Goal: Task Accomplishment & Management: Manage account settings

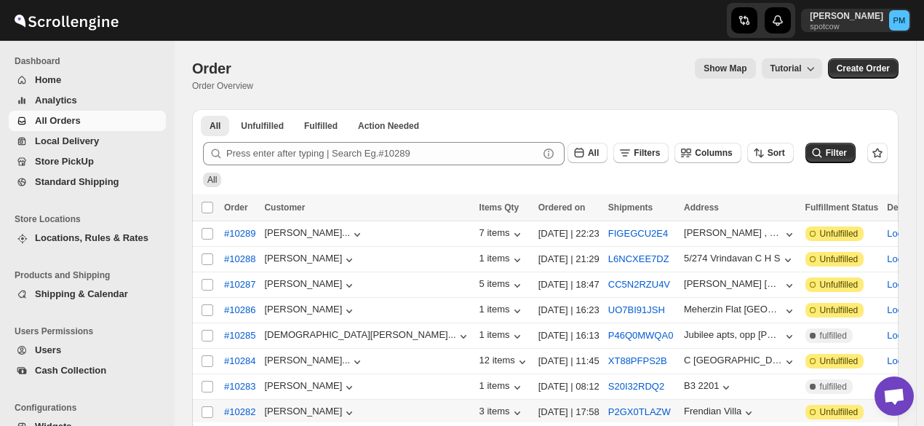
scroll to position [145, 0]
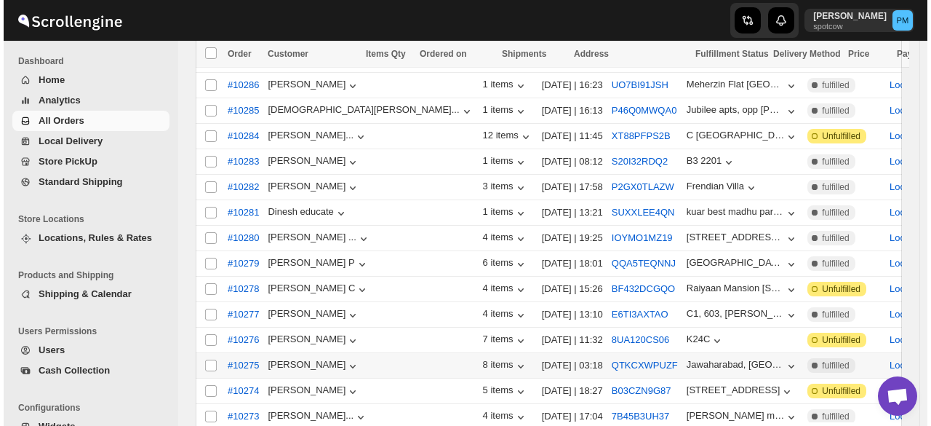
scroll to position [364, 0]
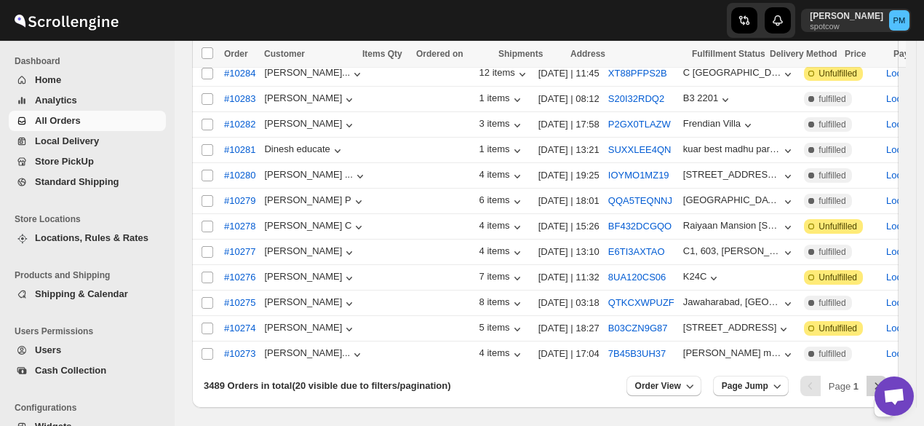
click at [881, 378] on icon "Next" at bounding box center [876, 385] width 15 height 15
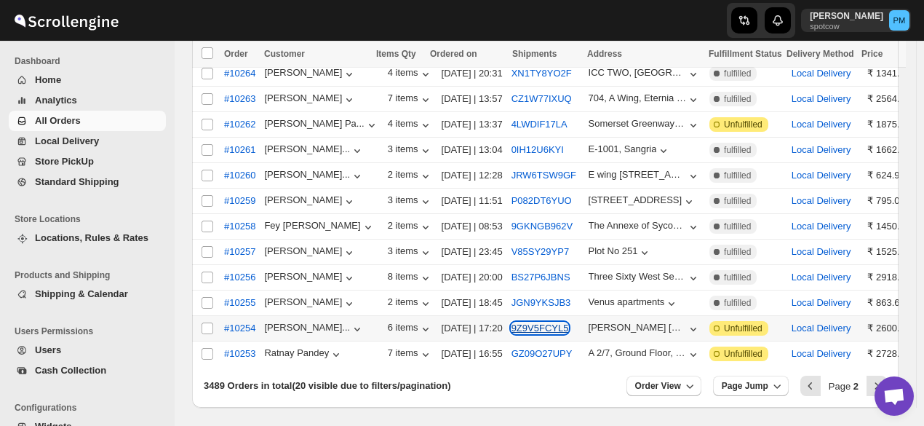
click at [532, 322] on button "9Z9V5FCYL5" at bounding box center [539, 327] width 57 height 11
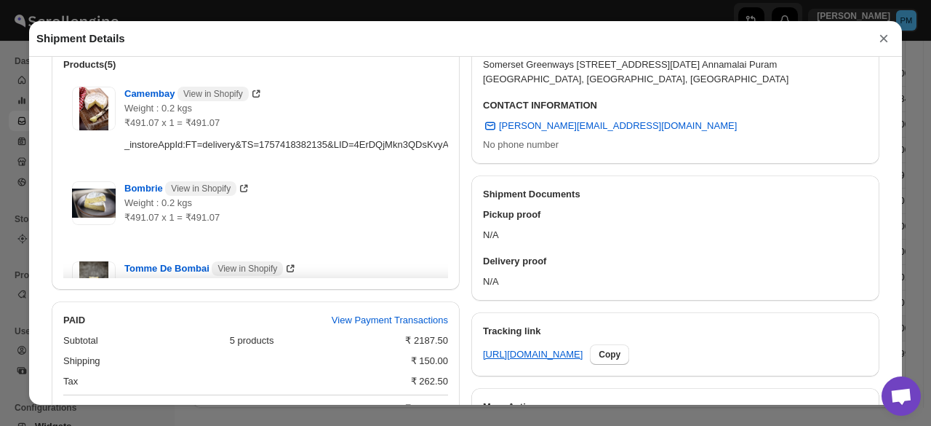
scroll to position [741, 0]
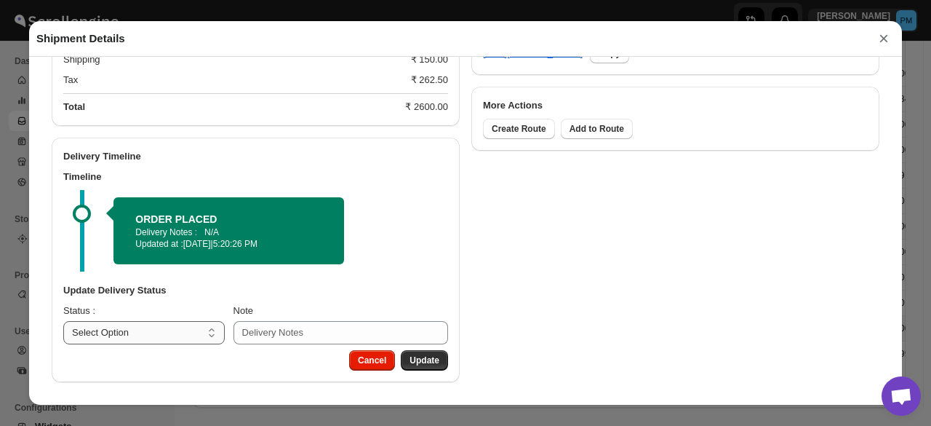
click at [173, 332] on select "Select Option PICKED UP OUT FOR DELIVERY RESCHEDULE DELIVERED CANCELLED" at bounding box center [143, 332] width 161 height 23
select select "PICKED_UP"
click at [63, 321] on select "Select Option PICKED UP OUT FOR DELIVERY RESCHEDULE DELIVERED CANCELLED" at bounding box center [143, 332] width 161 height 23
click at [437, 369] on button "Pick Products" at bounding box center [410, 360] width 76 height 20
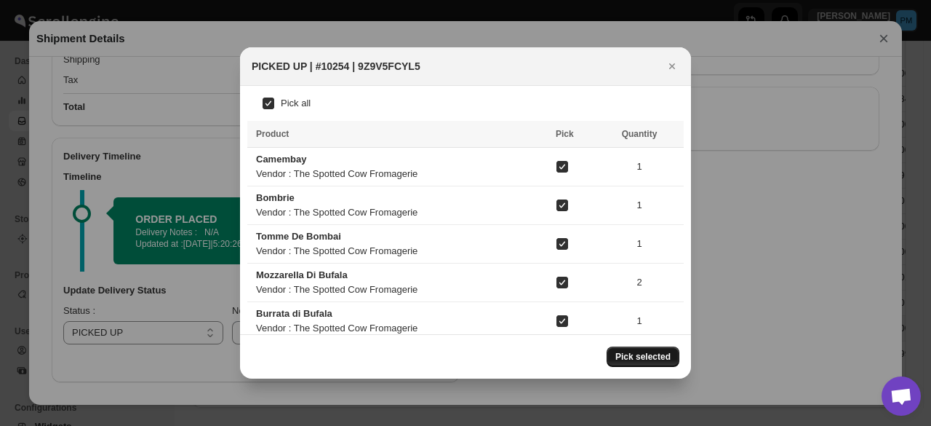
click at [643, 350] on button "Pick selected" at bounding box center [643, 356] width 73 height 20
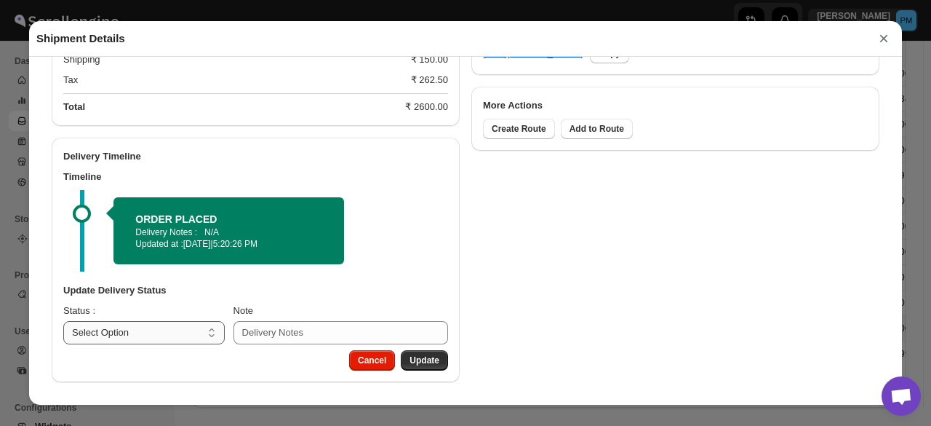
click at [179, 332] on select "Select Option PICKED UP OUT FOR DELIVERY RESCHEDULE DELIVERED CANCELLED" at bounding box center [143, 332] width 161 height 23
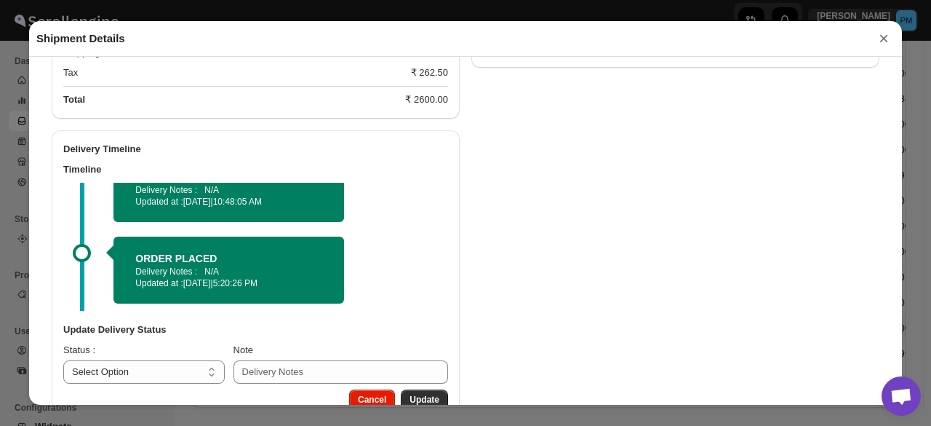
scroll to position [786, 0]
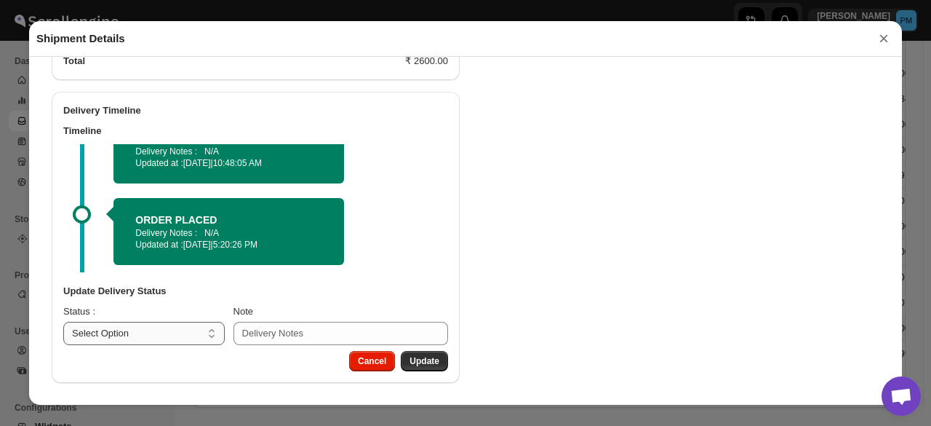
click at [166, 333] on select "Select Option PICKED UP OUT FOR DELIVERY RESCHEDULE DELIVERED CANCELLED" at bounding box center [143, 333] width 161 height 23
click at [166, 332] on select "Select Option PICKED UP OUT FOR DELIVERY RESCHEDULE DELIVERED CANCELLED" at bounding box center [143, 333] width 161 height 23
select select "OUT_FOR_DELIVERY"
click at [63, 322] on select "Select Option PICKED UP OUT FOR DELIVERY RESCHEDULE DELIVERED CANCELLED" at bounding box center [143, 333] width 161 height 23
click at [410, 351] on button "Update" at bounding box center [424, 361] width 47 height 20
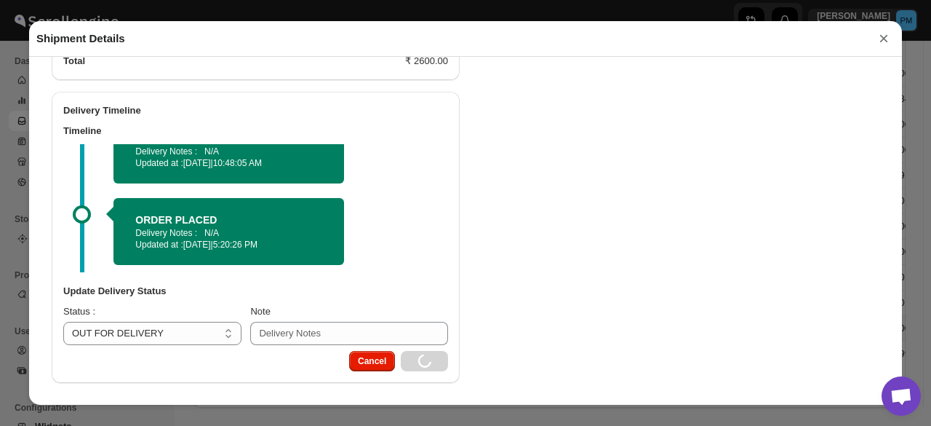
select select
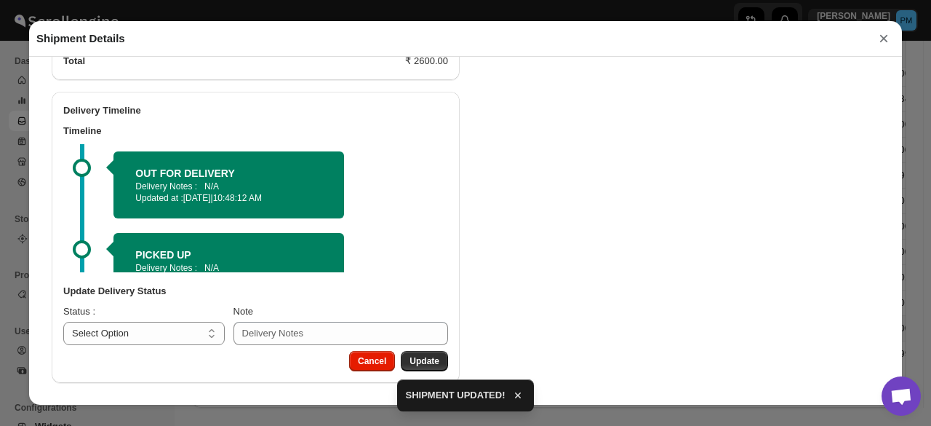
click at [884, 39] on button "×" at bounding box center [884, 38] width 22 height 20
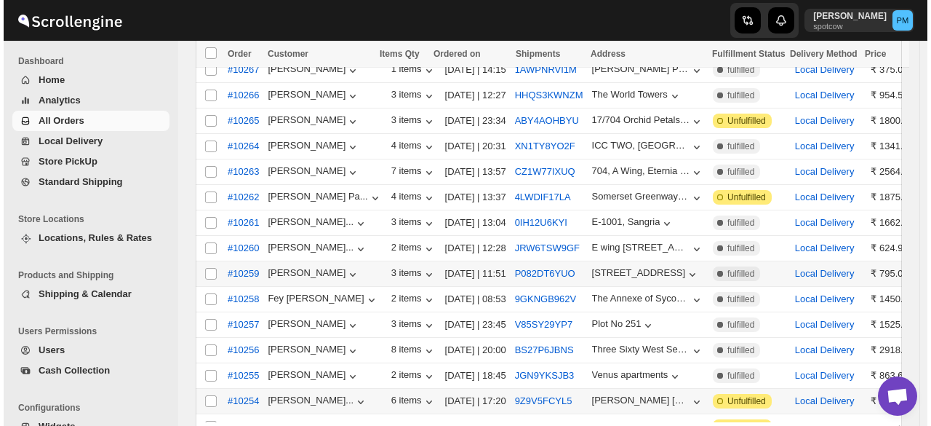
scroll to position [145, 0]
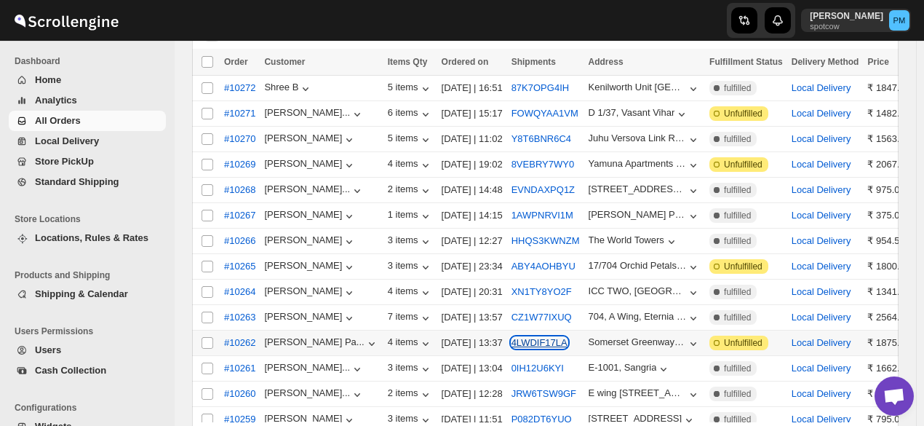
click at [525, 338] on button "4LWDIF17LA" at bounding box center [539, 342] width 56 height 11
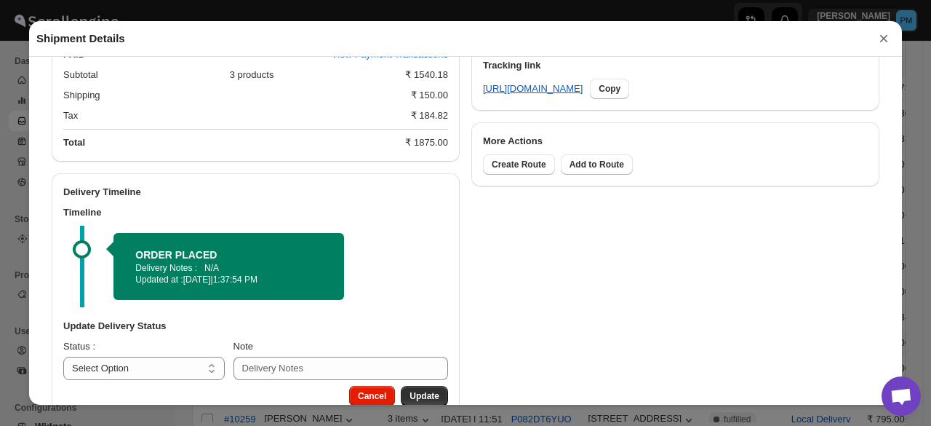
scroll to position [741, 0]
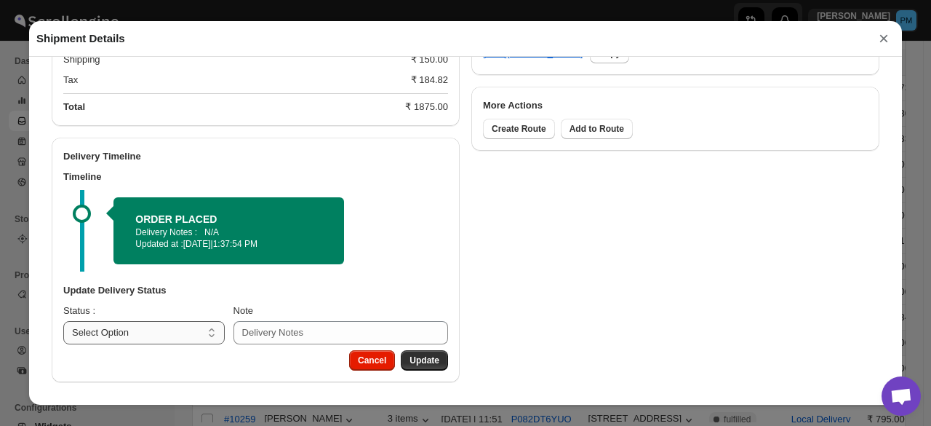
click at [180, 343] on select "Select Option PICKED UP OUT FOR DELIVERY RESCHEDULE DELIVERED CANCELLED" at bounding box center [143, 332] width 161 height 23
select select "PICKED_UP"
click at [63, 321] on select "Select Option PICKED UP OUT FOR DELIVERY RESCHEDULE DELIVERED CANCELLED" at bounding box center [143, 332] width 161 height 23
click at [404, 359] on span "Pick Products" at bounding box center [410, 360] width 58 height 12
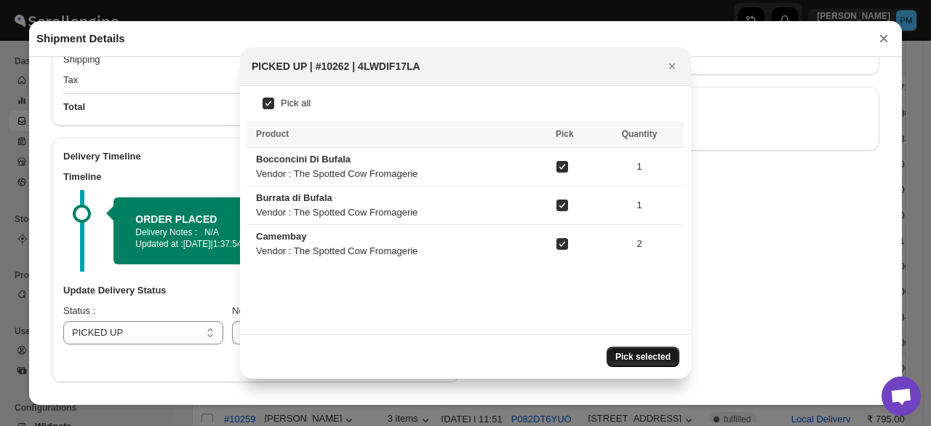
click at [643, 359] on span "Pick selected" at bounding box center [642, 357] width 55 height 12
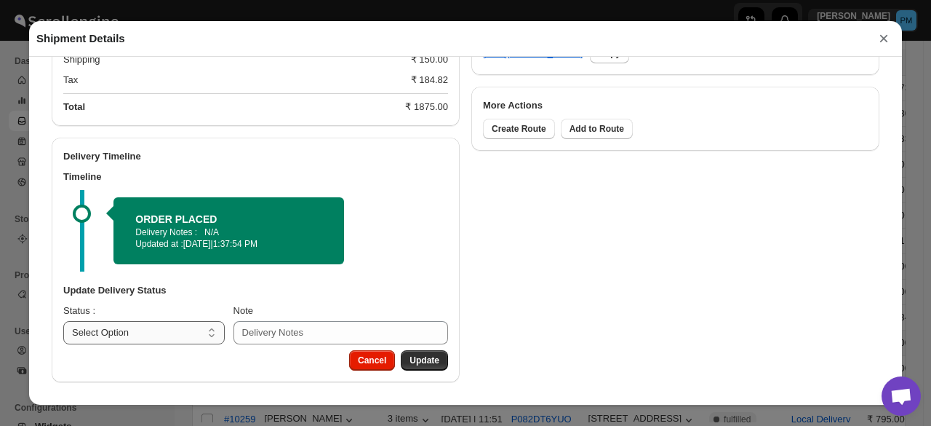
scroll to position [694, 0]
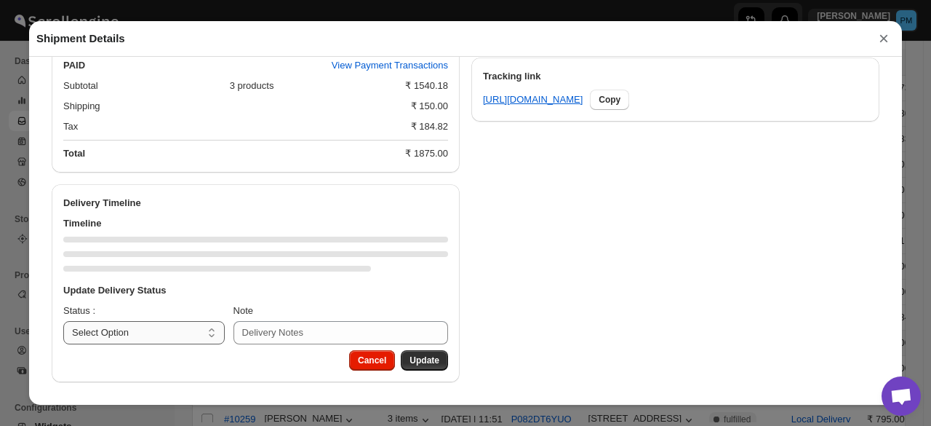
click at [188, 332] on div "Delivery Timeline Timeline Update Delivery Status Status : Select Option PICKED…" at bounding box center [256, 283] width 408 height 198
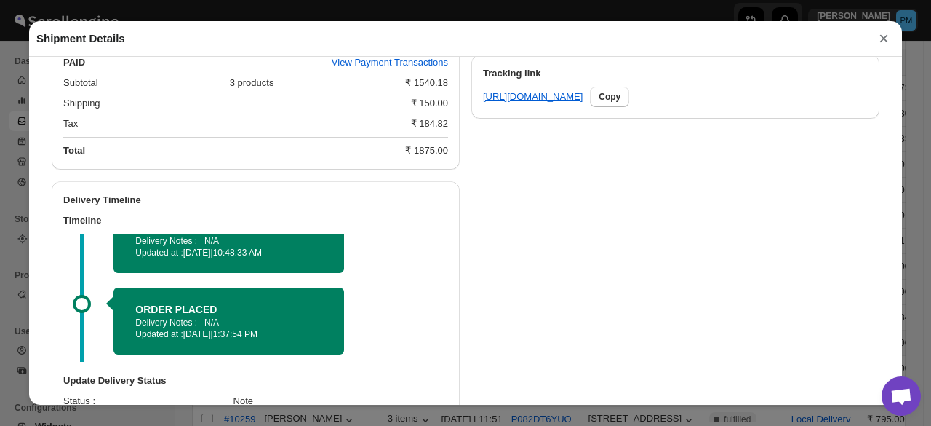
scroll to position [786, 0]
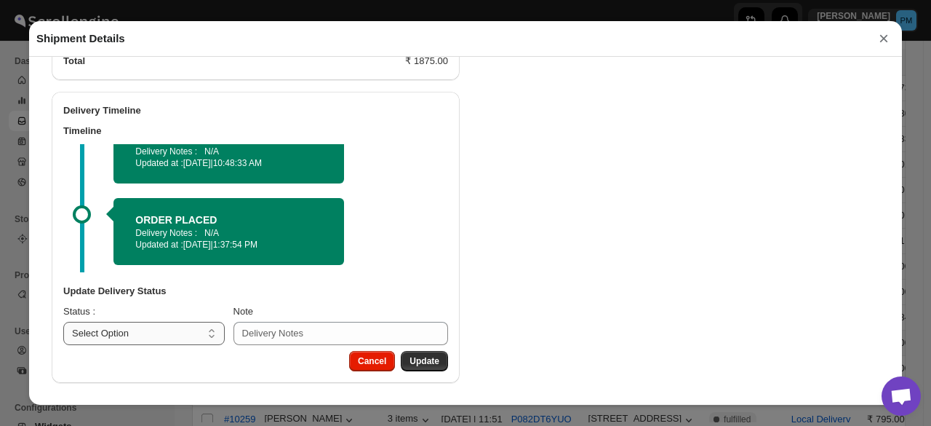
click at [186, 325] on select "Select Option PICKED UP OUT FOR DELIVERY RESCHEDULE DELIVERED CANCELLED" at bounding box center [143, 333] width 161 height 23
click at [180, 322] on select "Select Option PICKED UP OUT FOR DELIVERY RESCHEDULE DELIVERED CANCELLED" at bounding box center [143, 333] width 161 height 23
select select "OUT_FOR_DELIVERY"
click at [63, 322] on select "Select Option PICKED UP OUT FOR DELIVERY RESCHEDULE DELIVERED CANCELLED" at bounding box center [143, 333] width 161 height 23
click at [418, 357] on span "Update" at bounding box center [425, 361] width 30 height 12
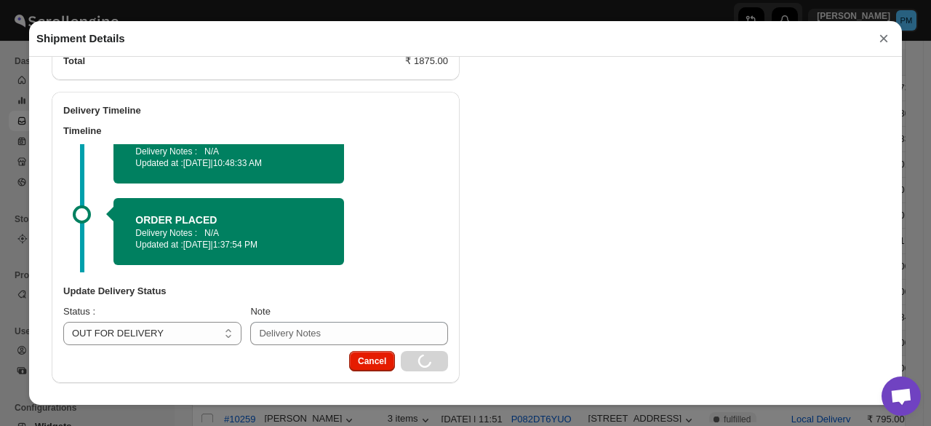
select select
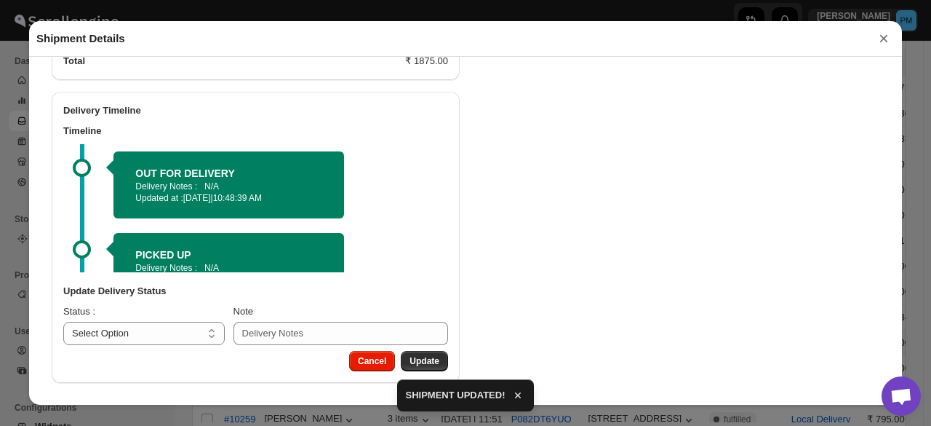
click at [886, 38] on button "×" at bounding box center [884, 38] width 22 height 20
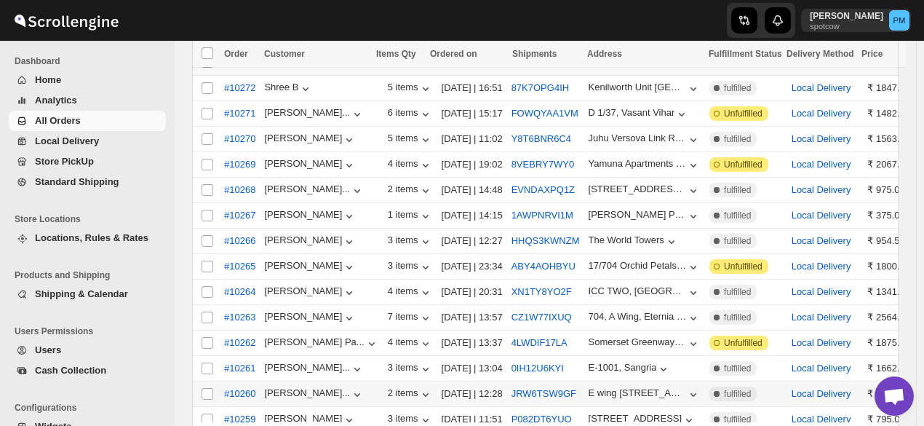
scroll to position [410, 0]
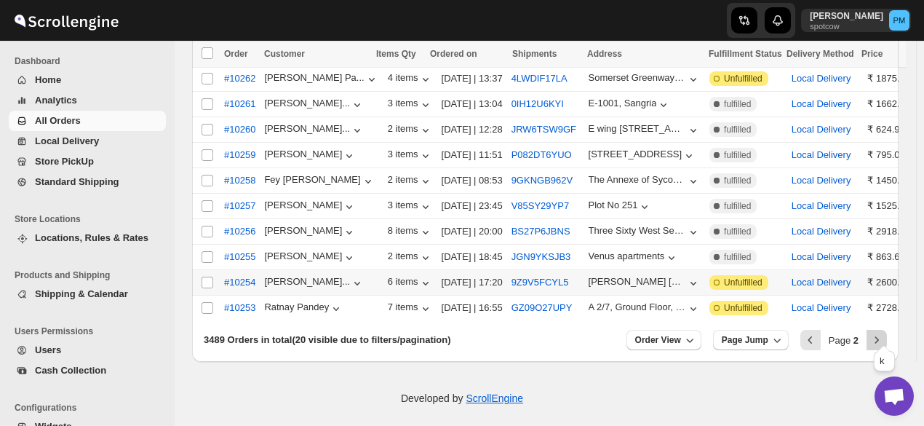
click at [879, 336] on icon "Next" at bounding box center [877, 339] width 4 height 7
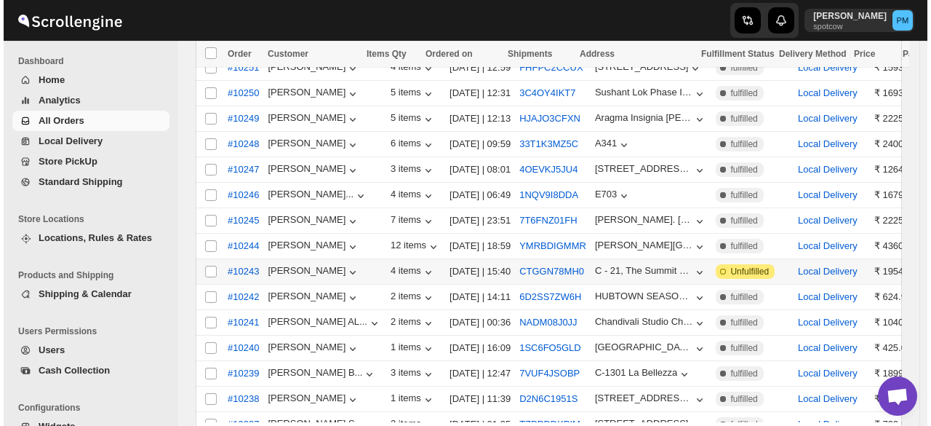
scroll to position [119, 0]
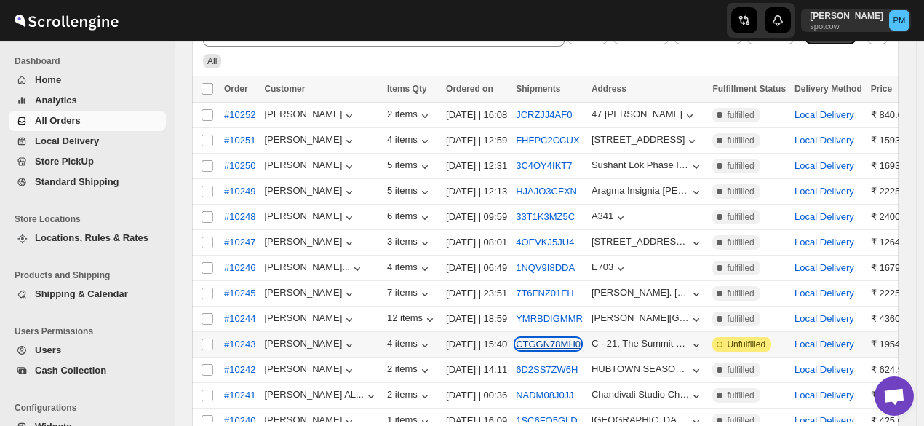
click at [545, 338] on button "CTGGN78MH0" at bounding box center [548, 343] width 65 height 11
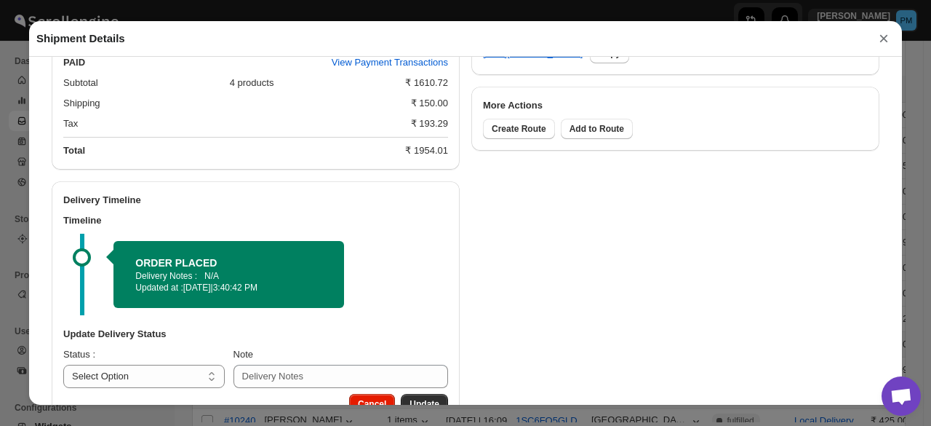
scroll to position [784, 0]
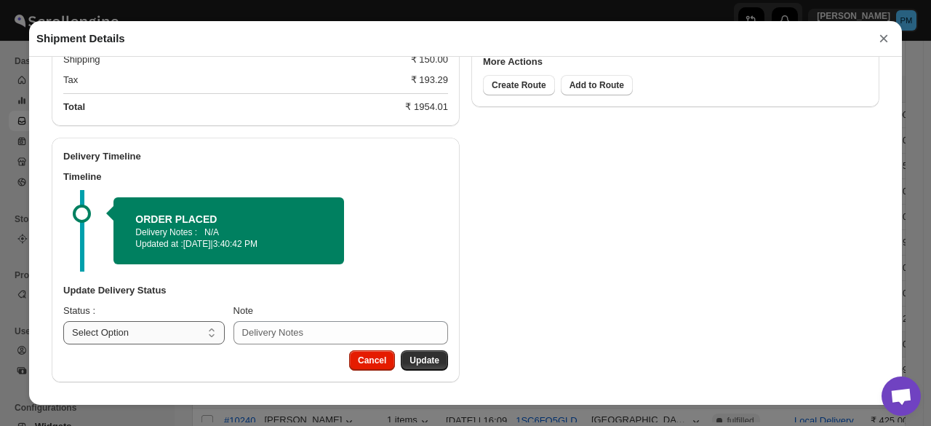
click at [199, 332] on select "Select Option PICKED UP OUT FOR DELIVERY RESCHEDULE DELIVERED CANCELLED" at bounding box center [143, 332] width 161 height 23
select select "PICKED_UP"
click at [63, 321] on select "Select Option PICKED UP OUT FOR DELIVERY RESCHEDULE DELIVERED CANCELLED" at bounding box center [143, 332] width 161 height 23
click at [426, 359] on span "Pick Products" at bounding box center [410, 360] width 58 height 12
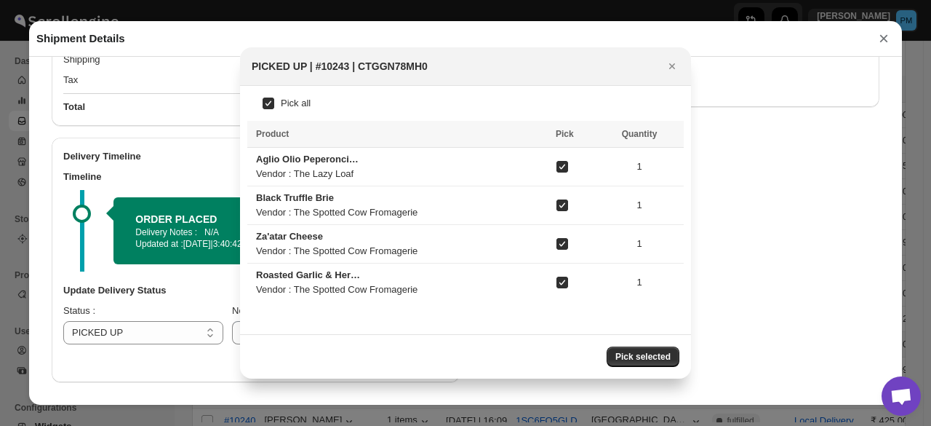
click at [649, 358] on span "Pick selected" at bounding box center [642, 357] width 55 height 12
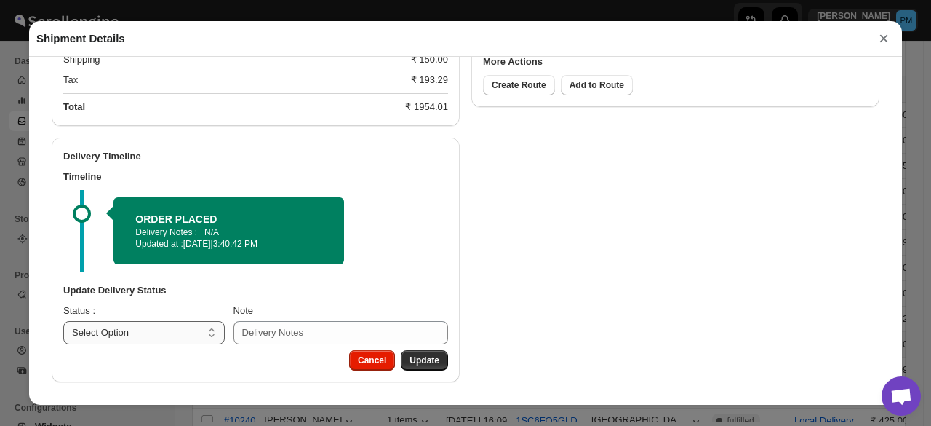
scroll to position [738, 0]
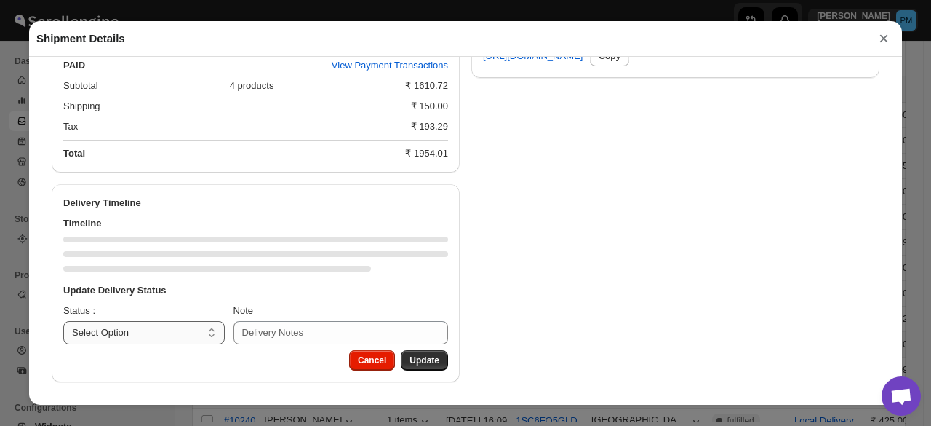
click at [173, 335] on select "Select Option PICKED UP OUT FOR DELIVERY RESCHEDULE DELIVERED CANCELLED" at bounding box center [143, 332] width 161 height 23
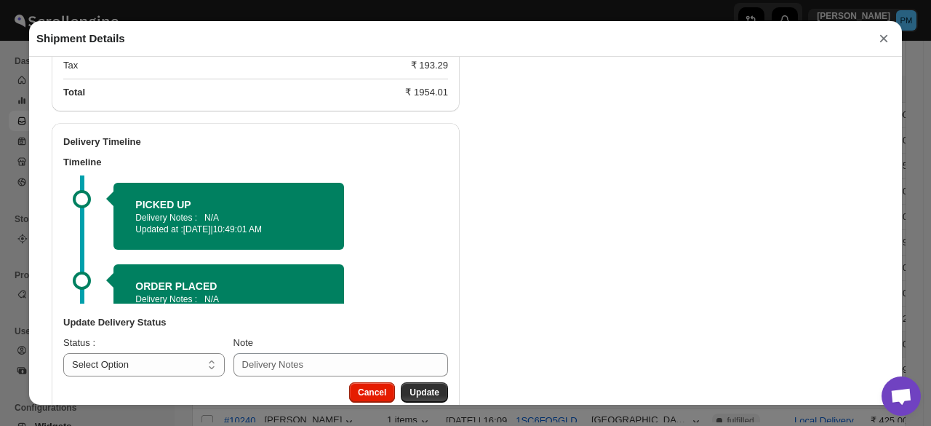
scroll to position [830, 0]
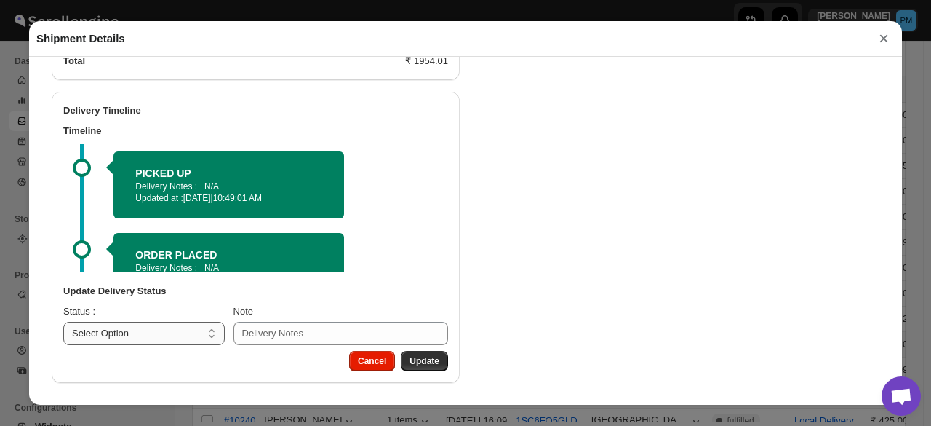
click at [166, 325] on select "Select Option PICKED UP OUT FOR DELIVERY RESCHEDULE DELIVERED CANCELLED" at bounding box center [143, 333] width 161 height 23
click at [171, 339] on select "Select Option PICKED UP OUT FOR DELIVERY RESCHEDULE DELIVERED CANCELLED" at bounding box center [143, 333] width 161 height 23
select select "OUT_FOR_DELIVERY"
click at [63, 322] on select "Select Option PICKED UP OUT FOR DELIVERY RESCHEDULE DELIVERED CANCELLED" at bounding box center [143, 333] width 161 height 23
click at [428, 351] on button "Update" at bounding box center [424, 361] width 47 height 20
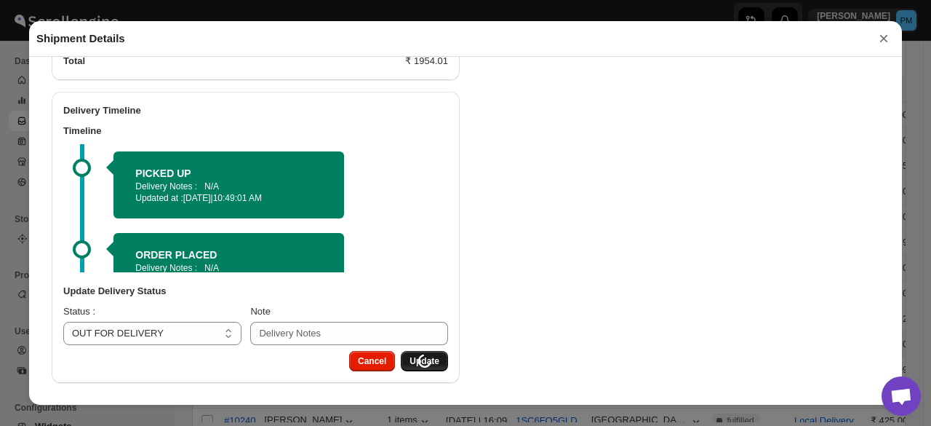
select select
click at [888, 42] on button "×" at bounding box center [884, 38] width 22 height 20
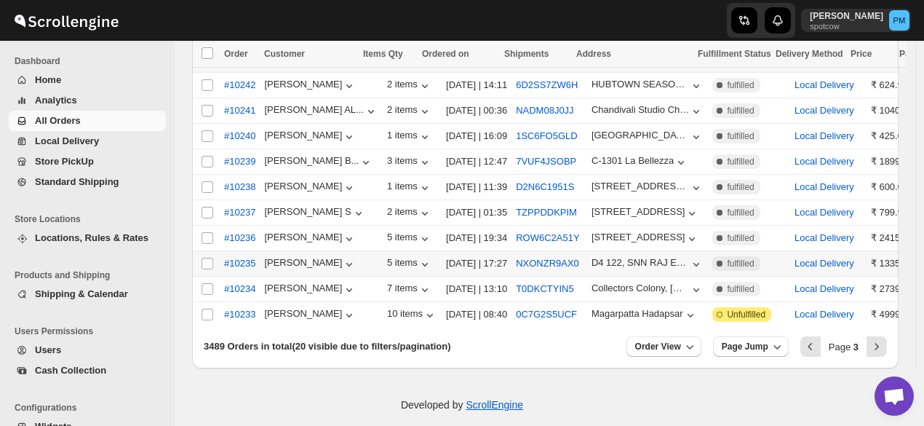
scroll to position [410, 0]
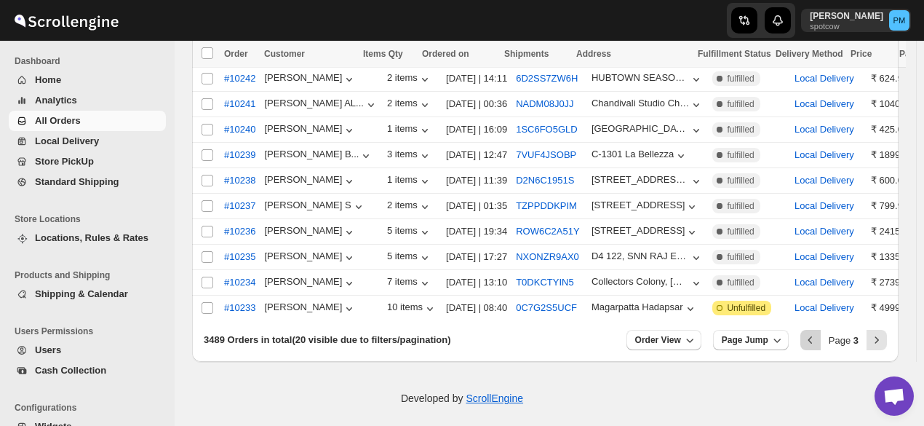
click at [813, 335] on icon "Previous" at bounding box center [810, 339] width 15 height 15
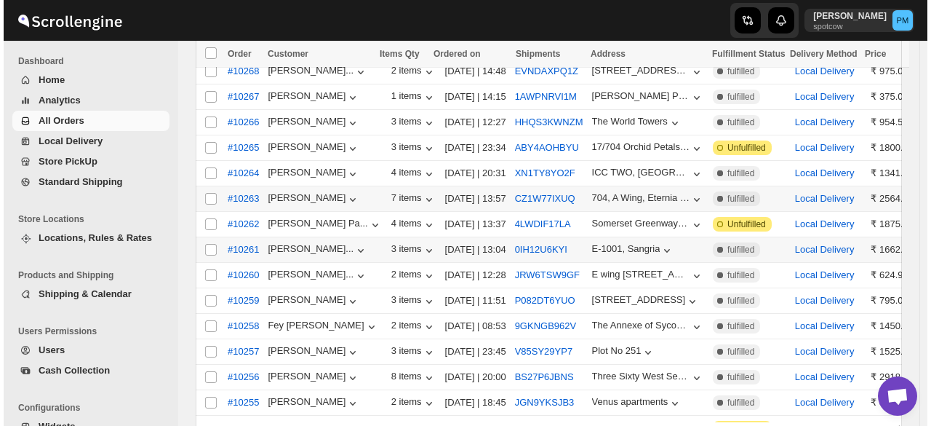
scroll to position [119, 0]
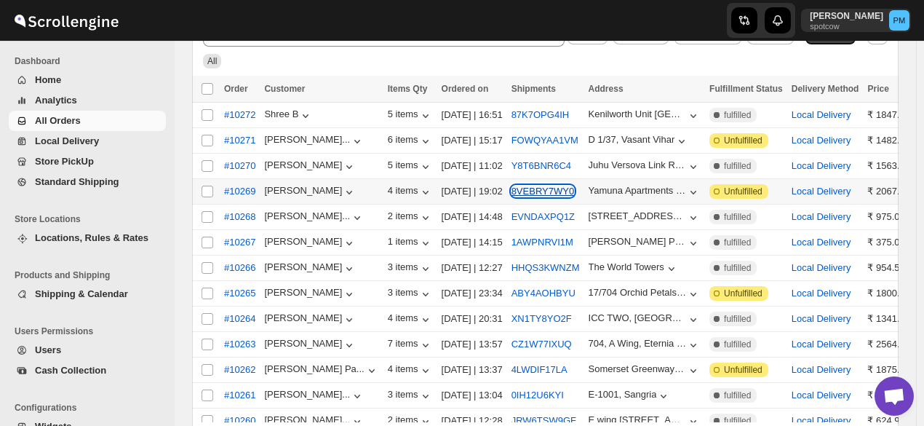
click at [541, 187] on button "8VEBRY7WY0" at bounding box center [542, 190] width 63 height 11
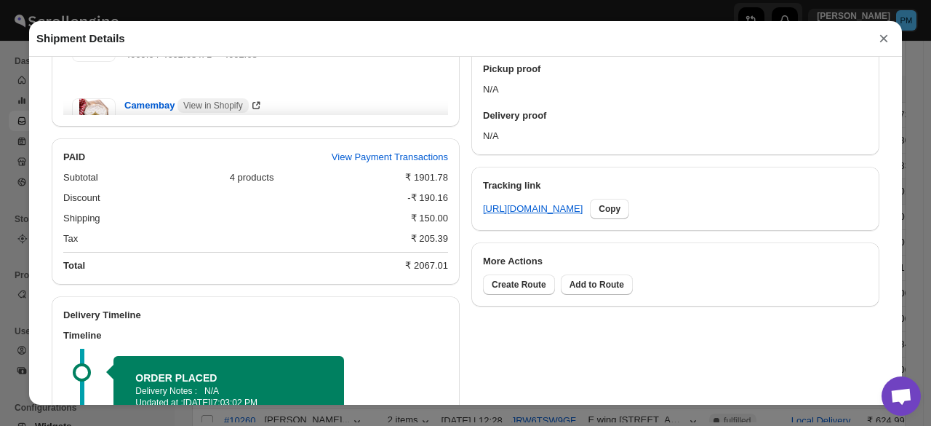
scroll to position [743, 0]
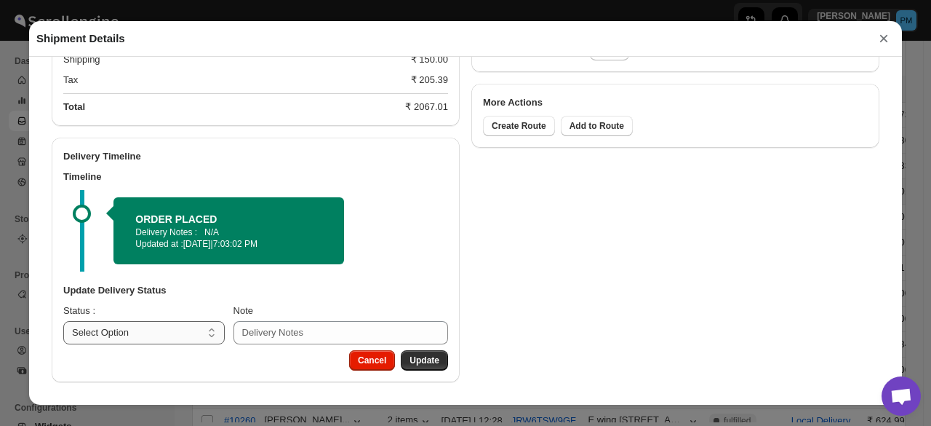
click at [185, 337] on select "Select Option PICKED UP OUT FOR DELIVERY RESCHEDULE DELIVERED CANCELLED" at bounding box center [143, 332] width 161 height 23
drag, startPoint x: 175, startPoint y: 337, endPoint x: 177, endPoint y: 322, distance: 14.7
click at [175, 336] on select "Select Option PICKED UP OUT FOR DELIVERY RESCHEDULE DELIVERED CANCELLED" at bounding box center [143, 332] width 161 height 23
select select "PICKED_UP"
click at [63, 321] on select "Select Option PICKED UP OUT FOR DELIVERY RESCHEDULE DELIVERED CANCELLED" at bounding box center [143, 332] width 161 height 23
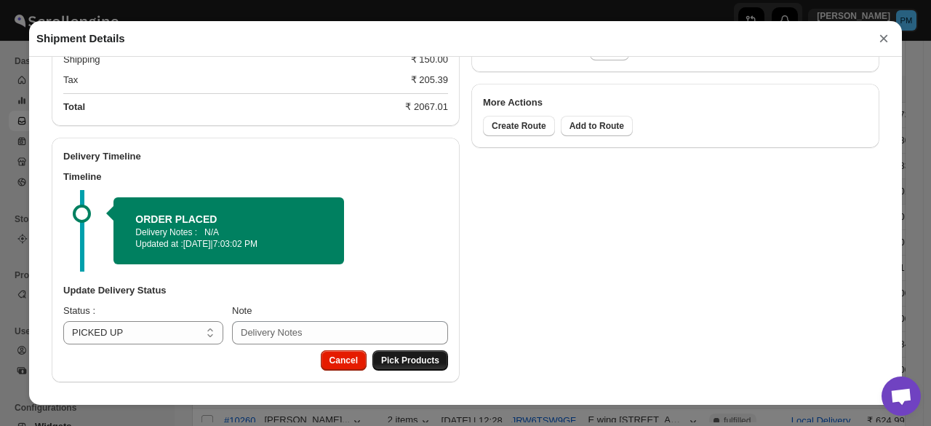
click at [394, 364] on span "Pick Products" at bounding box center [410, 360] width 58 height 12
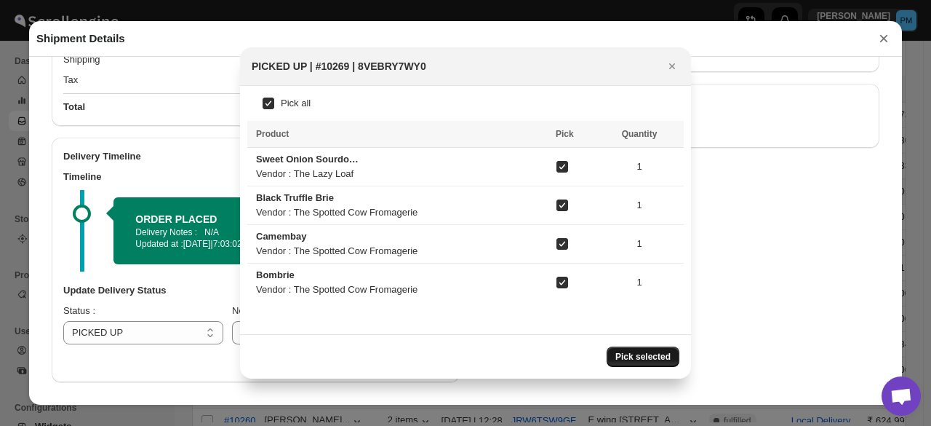
click at [645, 359] on span "Pick selected" at bounding box center [642, 357] width 55 height 12
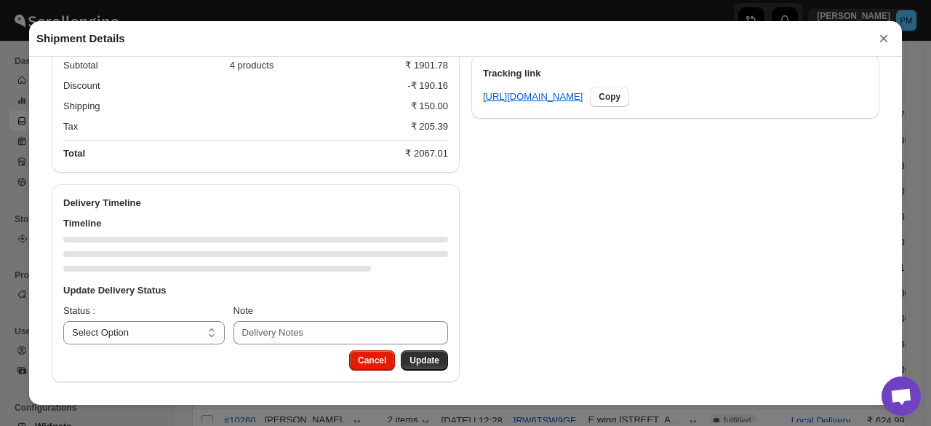
scroll to position [697, 0]
click at [167, 338] on select "Select Option PICKED UP OUT FOR DELIVERY RESCHEDULE DELIVERED CANCELLED" at bounding box center [143, 332] width 161 height 23
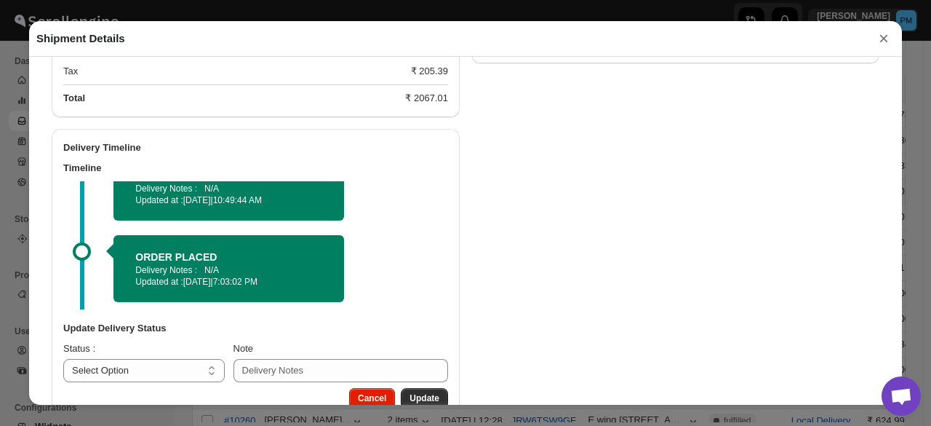
scroll to position [789, 0]
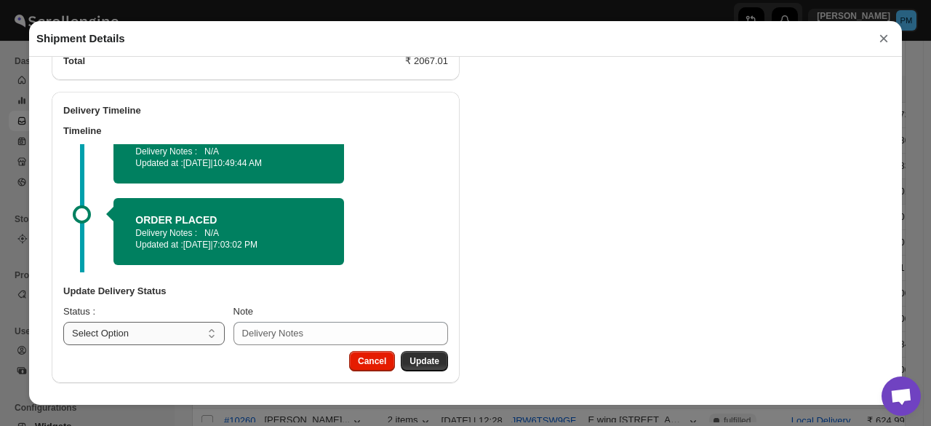
click at [153, 335] on select "Select Option PICKED UP OUT FOR DELIVERY RESCHEDULE DELIVERED CANCELLED" at bounding box center [143, 333] width 161 height 23
select select "OUT_FOR_DELIVERY"
click at [63, 322] on select "Select Option PICKED UP OUT FOR DELIVERY RESCHEDULE DELIVERED CANCELLED" at bounding box center [143, 333] width 161 height 23
click at [415, 362] on span "Update" at bounding box center [425, 361] width 30 height 12
select select
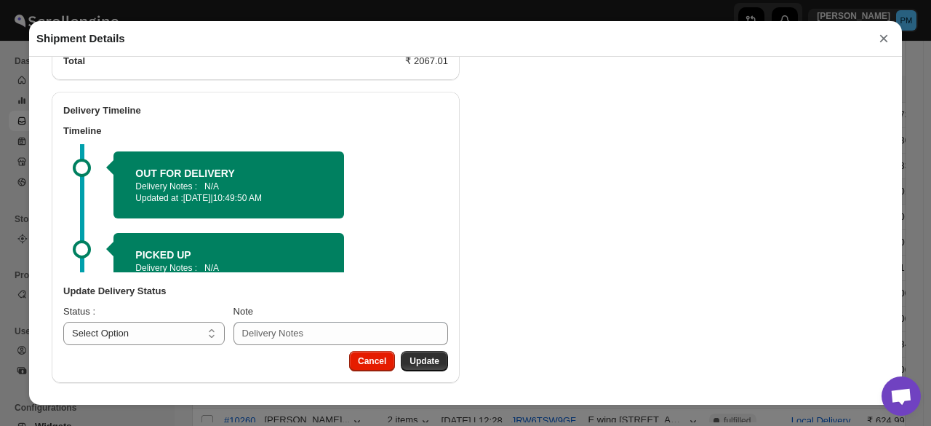
click at [886, 44] on button "×" at bounding box center [884, 38] width 22 height 20
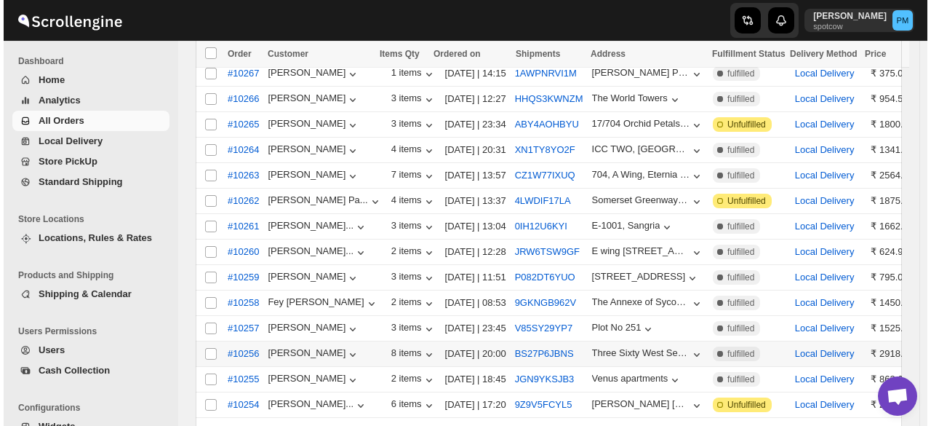
scroll to position [337, 0]
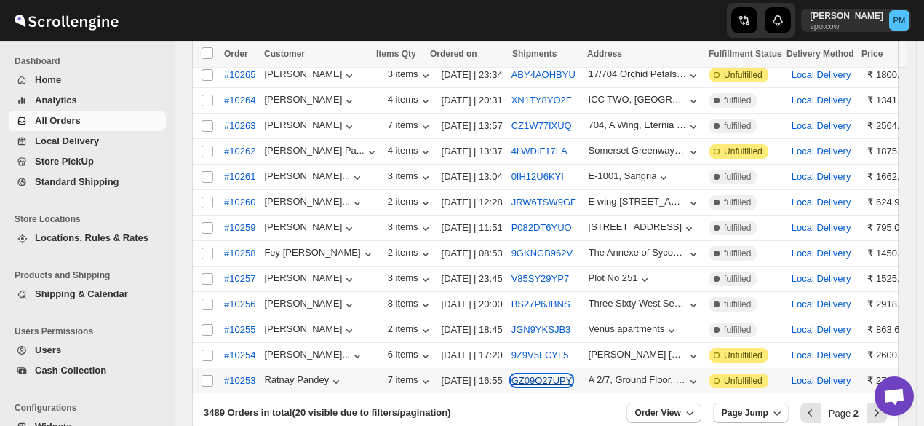
click at [538, 375] on button "GZ09O27UPY" at bounding box center [541, 380] width 61 height 11
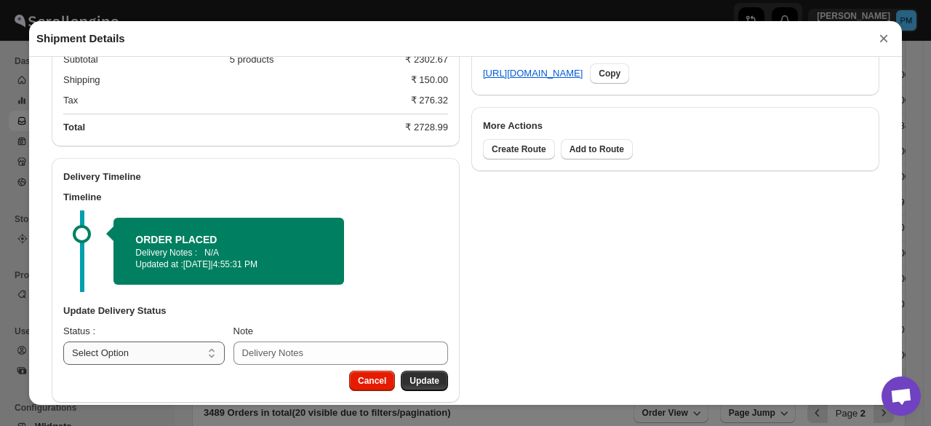
scroll to position [741, 0]
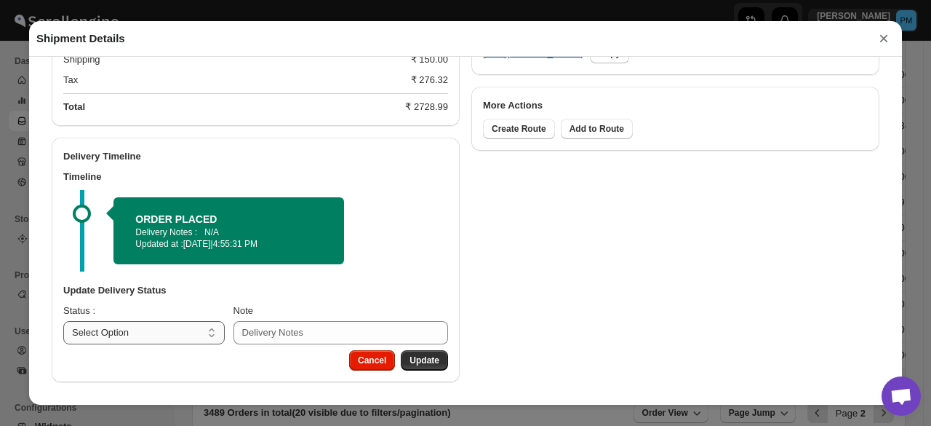
click at [175, 333] on select "Select Option PICKED UP OUT FOR DELIVERY RESCHEDULE DELIVERED CANCELLED" at bounding box center [143, 332] width 161 height 23
select select "PICKED_UP"
click at [63, 321] on select "Select Option PICKED UP OUT FOR DELIVERY RESCHEDULE DELIVERED CANCELLED" at bounding box center [143, 332] width 161 height 23
click at [427, 362] on span "Pick Products" at bounding box center [410, 360] width 58 height 12
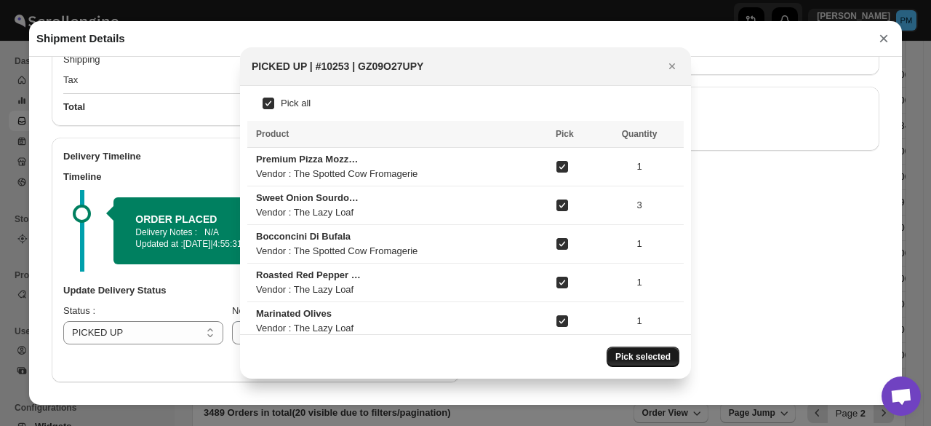
click at [662, 350] on button "Pick selected" at bounding box center [643, 356] width 73 height 20
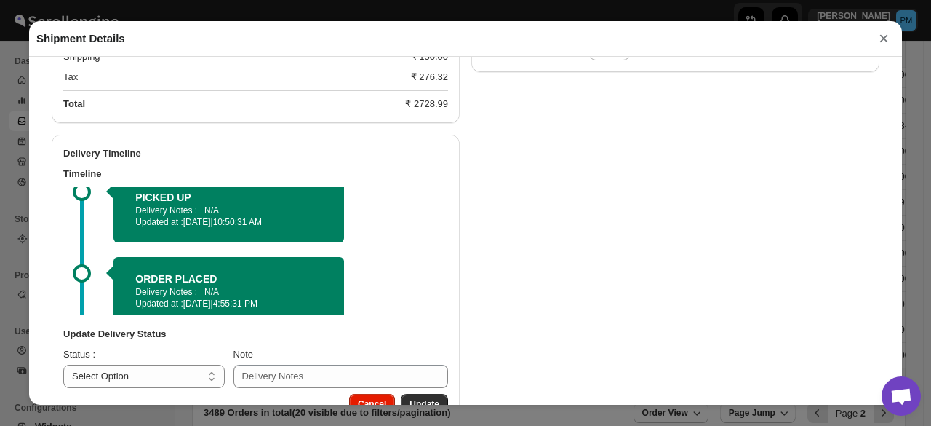
scroll to position [35, 0]
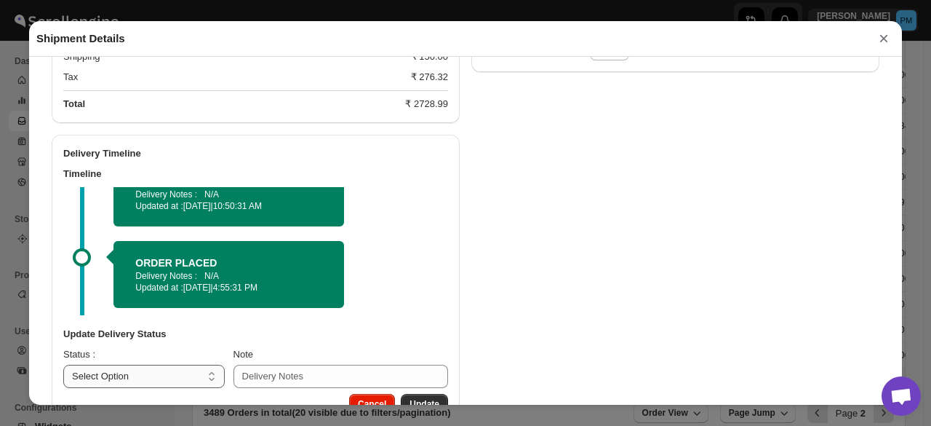
click at [173, 380] on select "Select Option PICKED UP OUT FOR DELIVERY RESCHEDULE DELIVERED CANCELLED" at bounding box center [143, 375] width 161 height 23
select select "OUT_FOR_DELIVERY"
click at [63, 367] on select "Select Option PICKED UP OUT FOR DELIVERY RESCHEDULE DELIVERED CANCELLED" at bounding box center [143, 375] width 161 height 23
drag, startPoint x: 415, startPoint y: 394, endPoint x: 422, endPoint y: 384, distance: 12.1
click at [415, 394] on div "Cancel Update" at bounding box center [395, 401] width 105 height 26
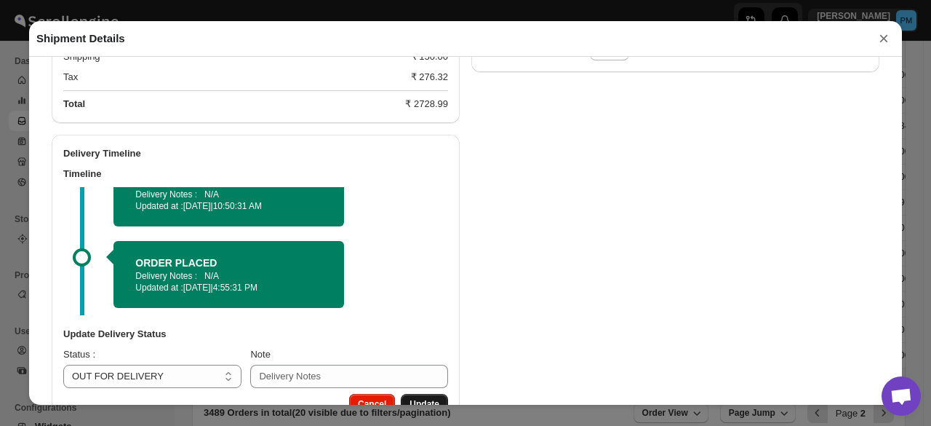
click at [434, 402] on button "Update" at bounding box center [424, 404] width 47 height 20
select select
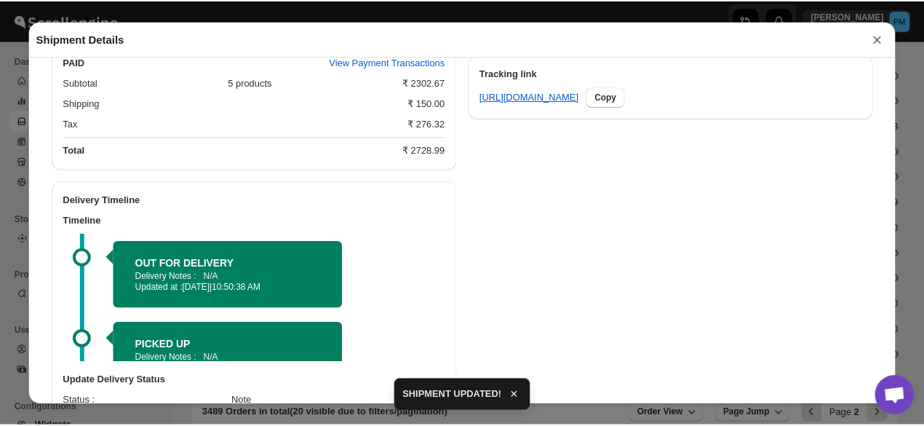
scroll to position [741, 0]
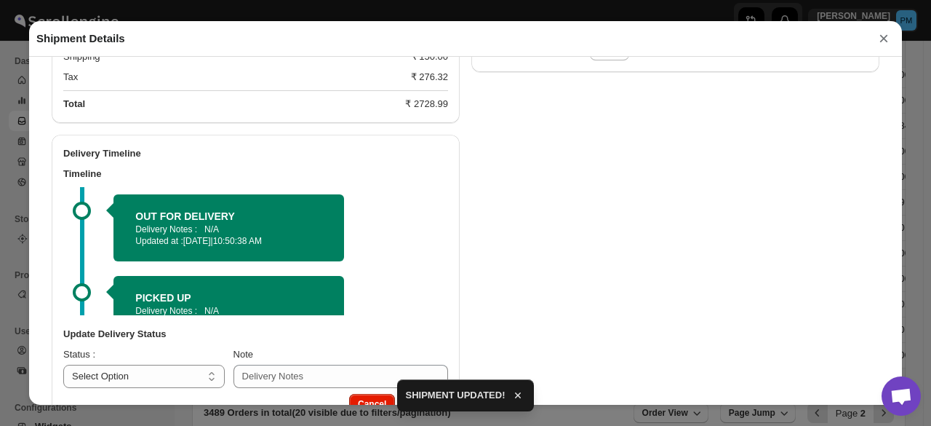
click at [879, 39] on button "×" at bounding box center [884, 38] width 22 height 20
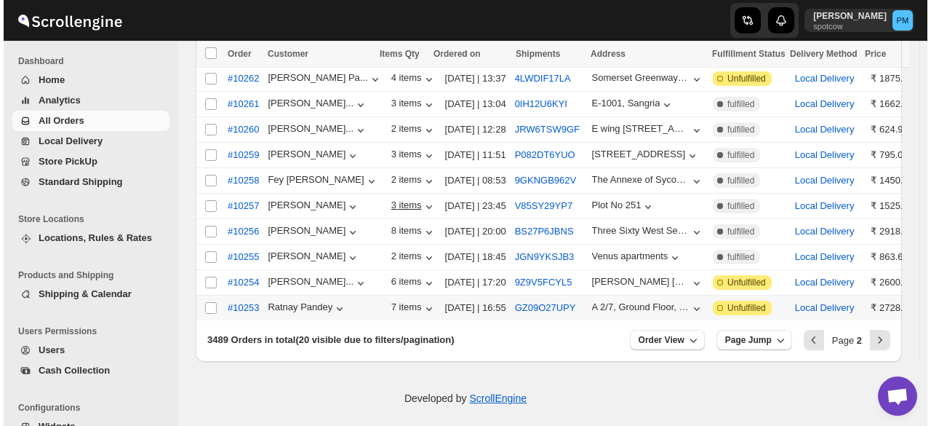
scroll to position [46, 0]
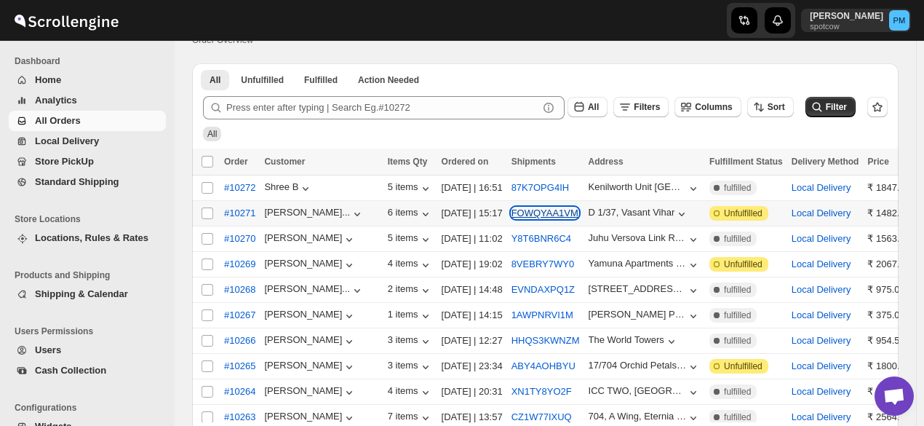
click at [527, 210] on button "FOWQYAA1VM" at bounding box center [544, 212] width 67 height 11
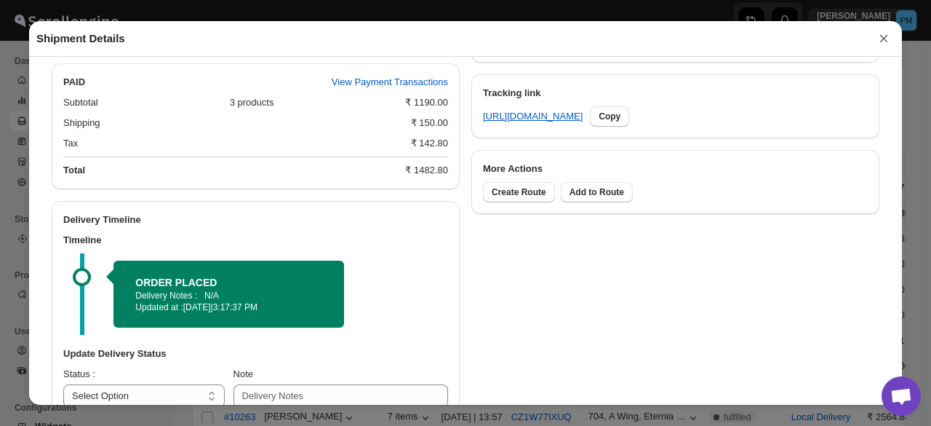
scroll to position [741, 0]
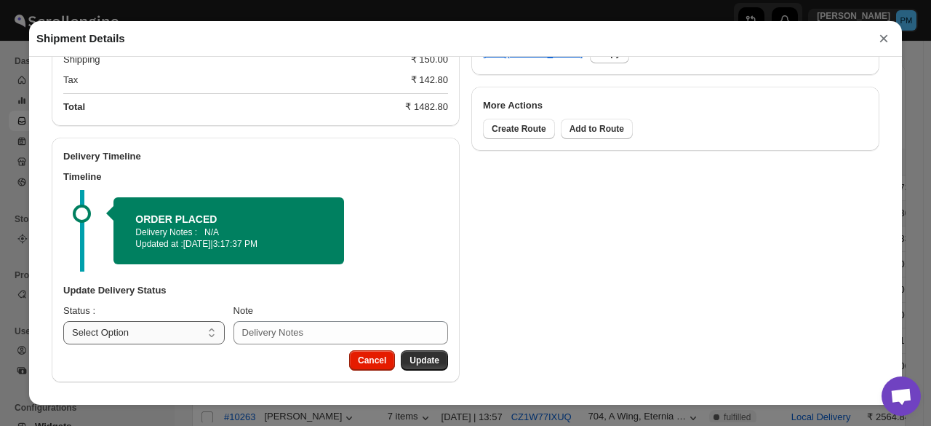
click at [201, 326] on select "Select Option PICKED UP OUT FOR DELIVERY RESCHEDULE DELIVERED CANCELLED" at bounding box center [143, 332] width 161 height 23
click at [157, 338] on select "Select Option PICKED UP OUT FOR DELIVERY RESCHEDULE DELIVERED CANCELLED" at bounding box center [143, 332] width 161 height 23
select select "PICKED_UP"
click at [63, 321] on select "Select Option PICKED UP OUT FOR DELIVERY RESCHEDULE DELIVERED CANCELLED" at bounding box center [143, 332] width 161 height 23
click at [419, 354] on button "Pick Products" at bounding box center [410, 360] width 76 height 20
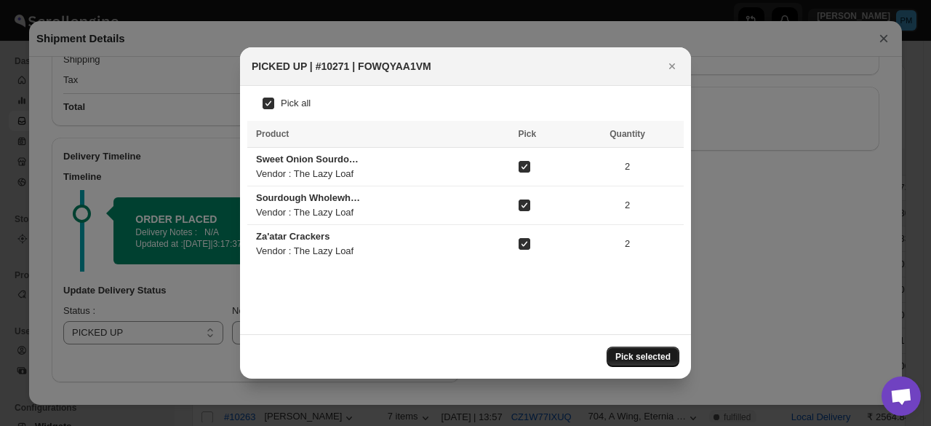
click at [632, 356] on span "Pick selected" at bounding box center [642, 357] width 55 height 12
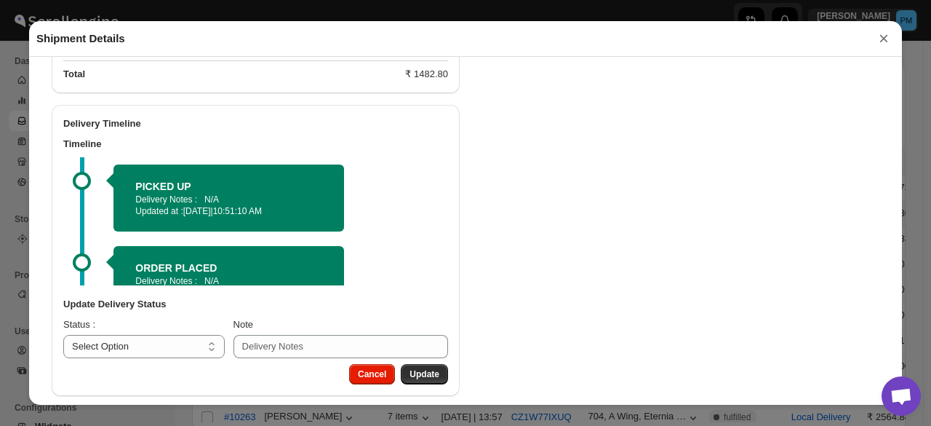
scroll to position [786, 0]
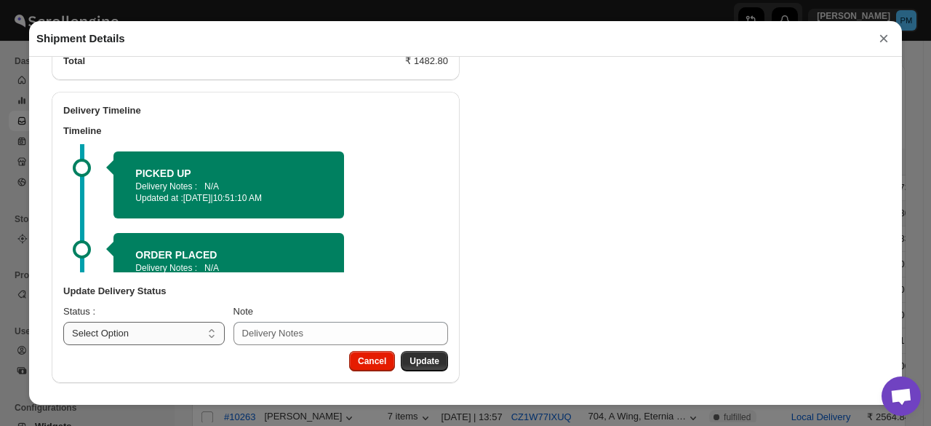
click at [177, 343] on select "Select Option PICKED UP OUT FOR DELIVERY RESCHEDULE DELIVERED CANCELLED" at bounding box center [143, 333] width 161 height 23
select select "OUT_FOR_DELIVERY"
click at [63, 322] on select "Select Option PICKED UP OUT FOR DELIVERY RESCHEDULE DELIVERED CANCELLED" at bounding box center [143, 333] width 161 height 23
click at [410, 355] on span "Update" at bounding box center [425, 361] width 30 height 12
select select
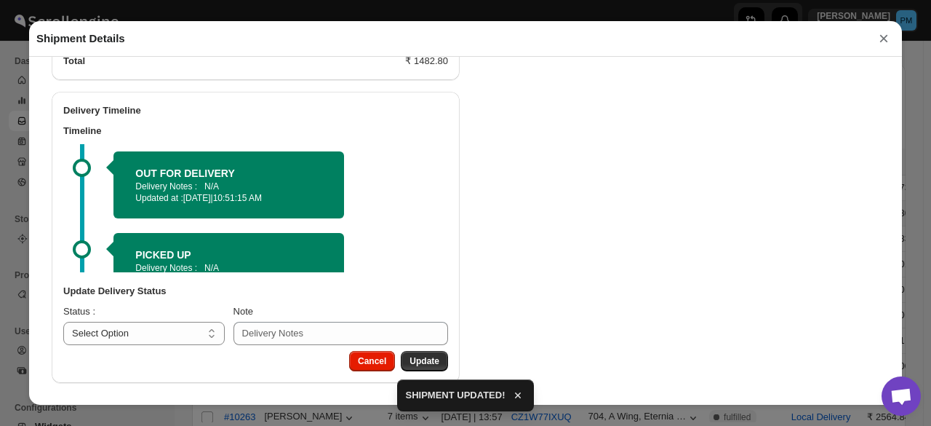
click at [884, 42] on button "×" at bounding box center [884, 38] width 22 height 20
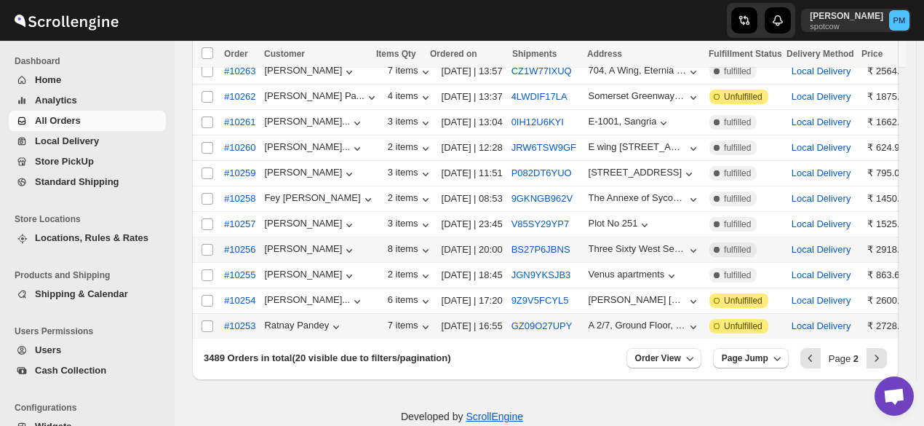
scroll to position [410, 0]
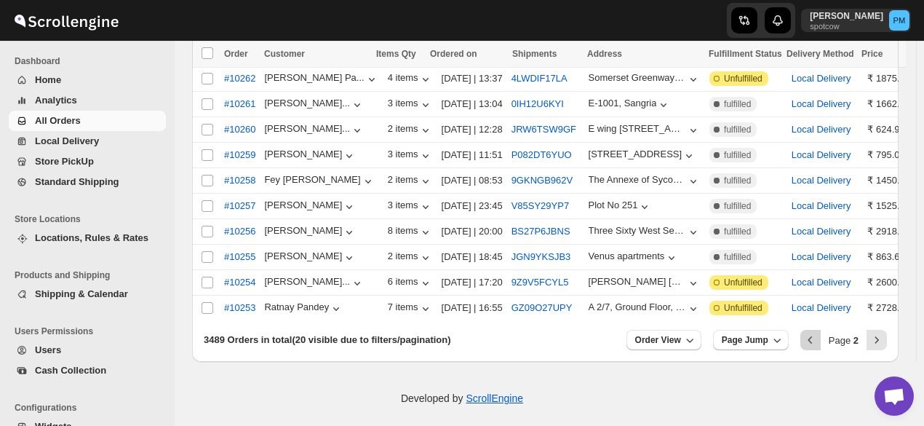
click at [818, 332] on icon "Previous" at bounding box center [810, 339] width 15 height 15
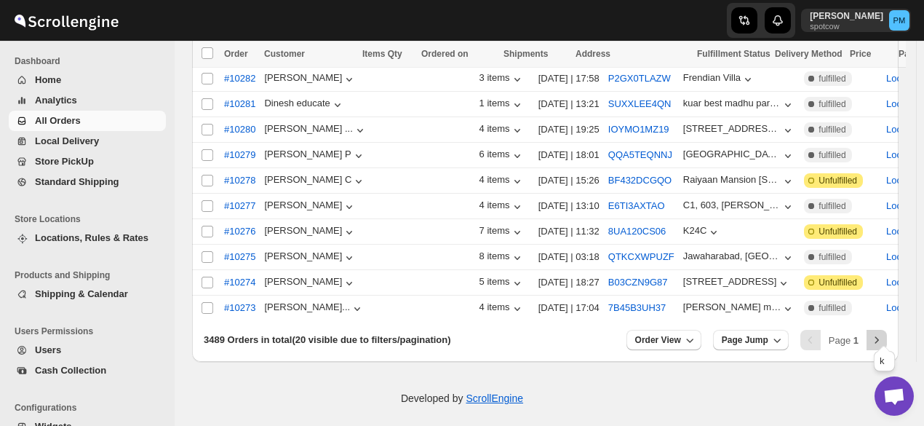
click at [884, 332] on icon "Next" at bounding box center [876, 339] width 15 height 15
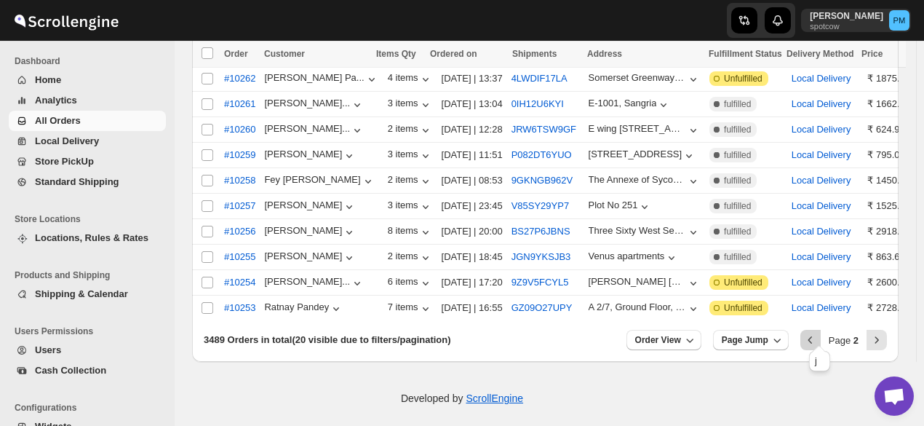
click at [818, 332] on icon "Previous" at bounding box center [810, 339] width 15 height 15
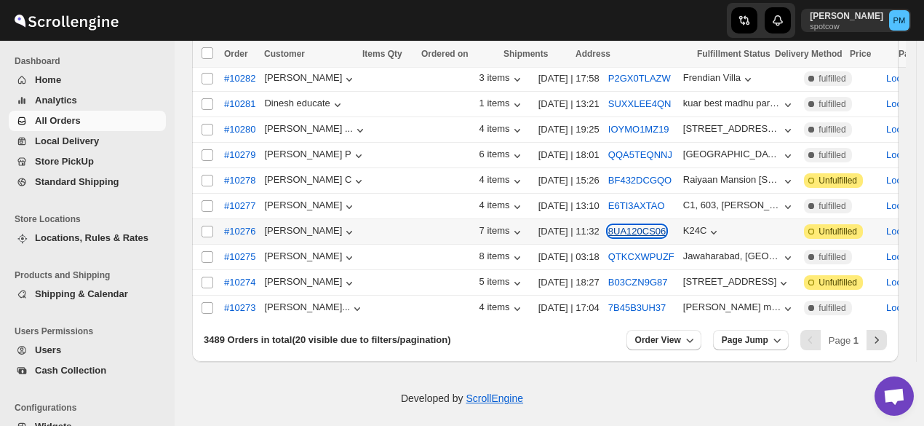
click at [608, 226] on button "8UA120CS06" at bounding box center [637, 231] width 58 height 11
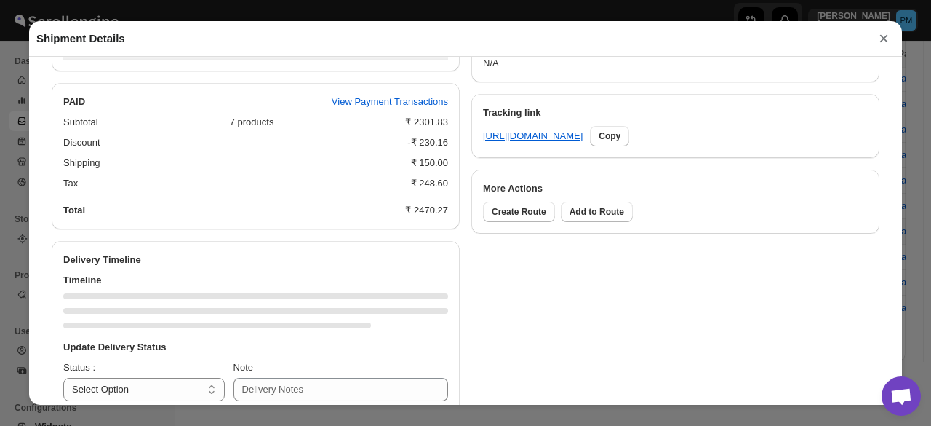
scroll to position [714, 0]
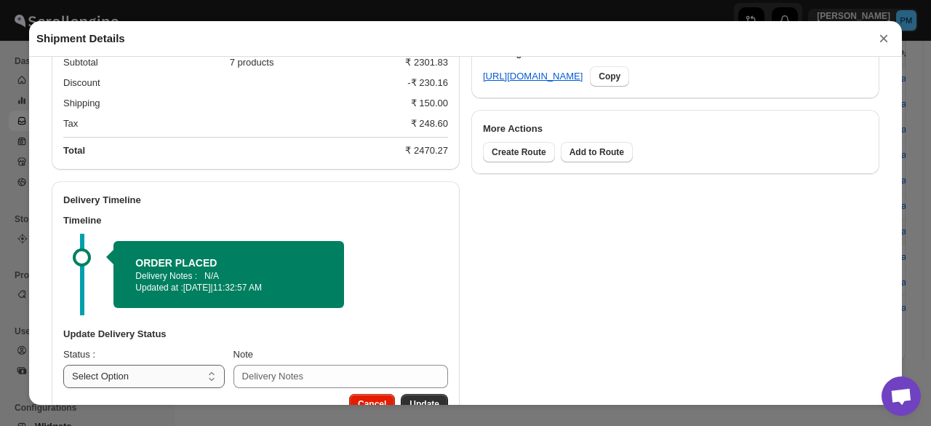
click at [165, 373] on select "Select Option PICKED UP OUT FOR DELIVERY RESCHEDULE DELIVERED CANCELLED" at bounding box center [143, 375] width 161 height 23
select select "PICKED_UP"
click at [63, 367] on select "Select Option PICKED UP OUT FOR DELIVERY RESCHEDULE DELIVERED CANCELLED" at bounding box center [143, 375] width 161 height 23
click at [423, 398] on button "Pick Products" at bounding box center [410, 404] width 76 height 20
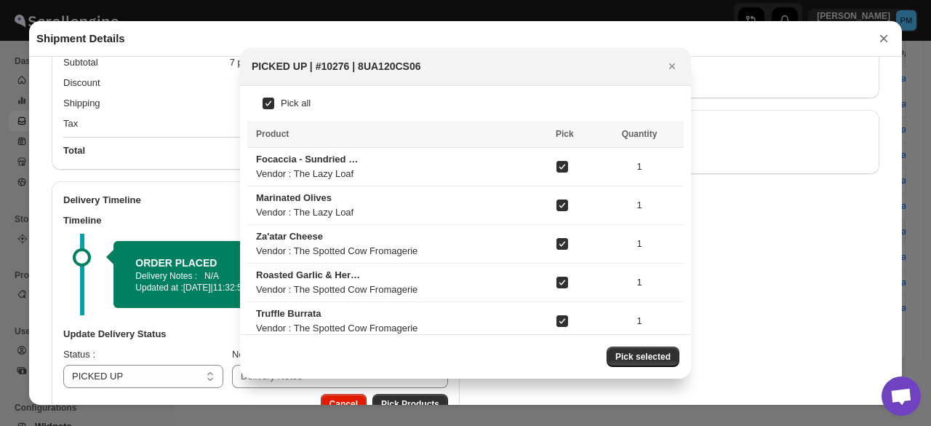
click at [658, 354] on span "Pick selected" at bounding box center [642, 357] width 55 height 12
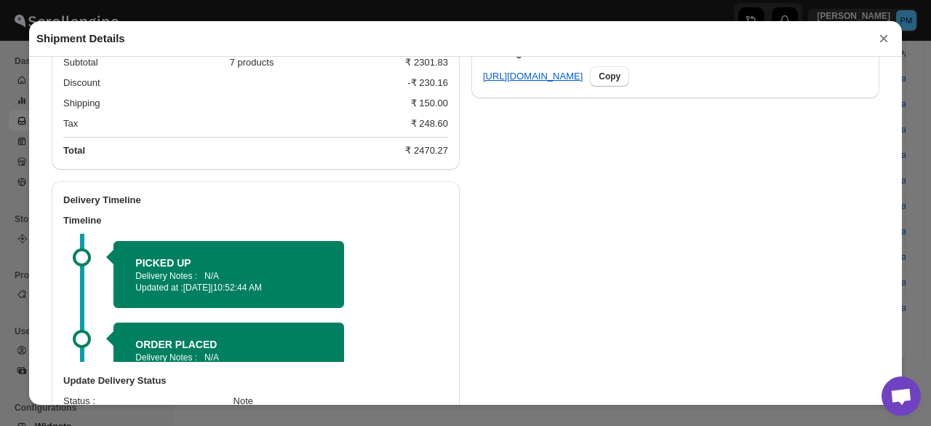
scroll to position [807, 0]
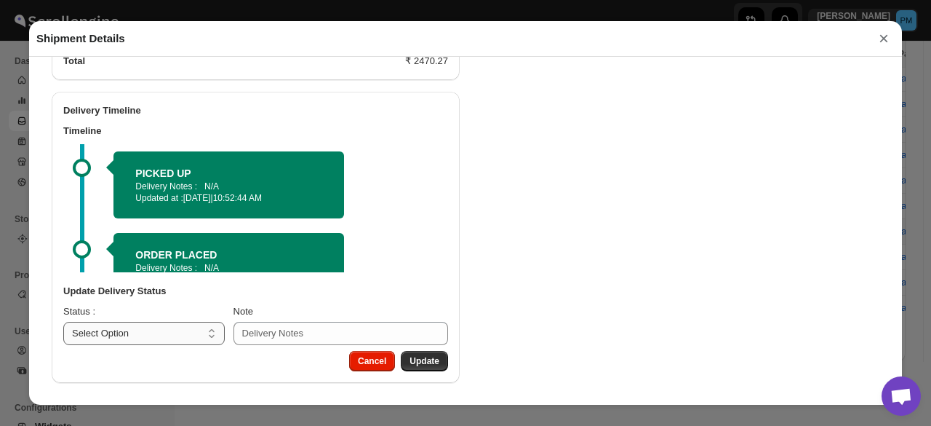
click at [141, 332] on select "Select Option PICKED UP OUT FOR DELIVERY RESCHEDULE DELIVERED CANCELLED" at bounding box center [143, 333] width 161 height 23
select select "OUT_FOR_DELIVERY"
click at [63, 322] on select "Select Option PICKED UP OUT FOR DELIVERY RESCHEDULE DELIVERED CANCELLED" at bounding box center [143, 333] width 161 height 23
click at [436, 358] on button "Update" at bounding box center [424, 361] width 47 height 20
select select
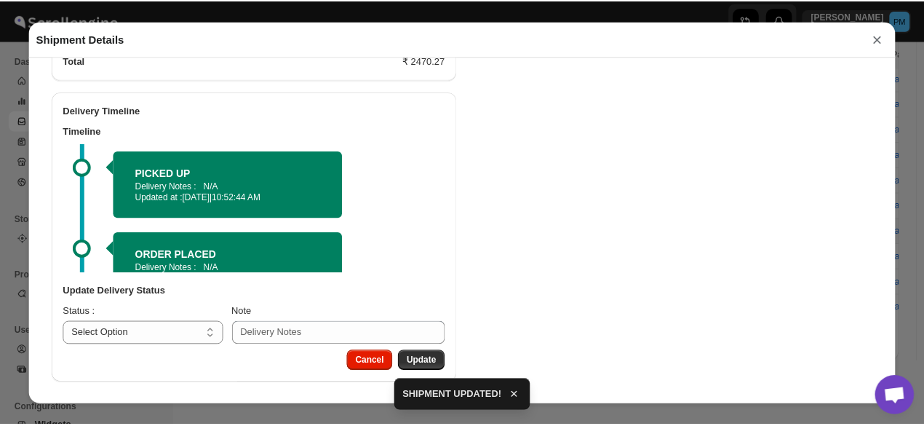
scroll to position [714, 0]
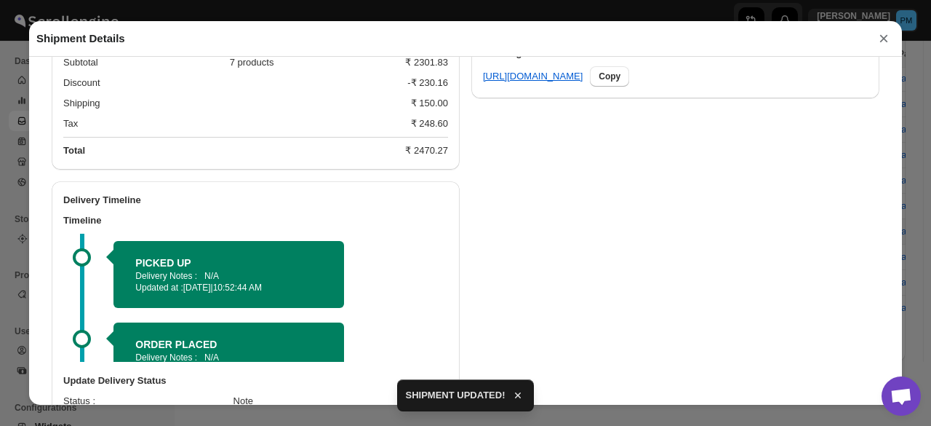
click at [879, 44] on button "×" at bounding box center [884, 38] width 22 height 20
